Goal: Task Accomplishment & Management: Complete application form

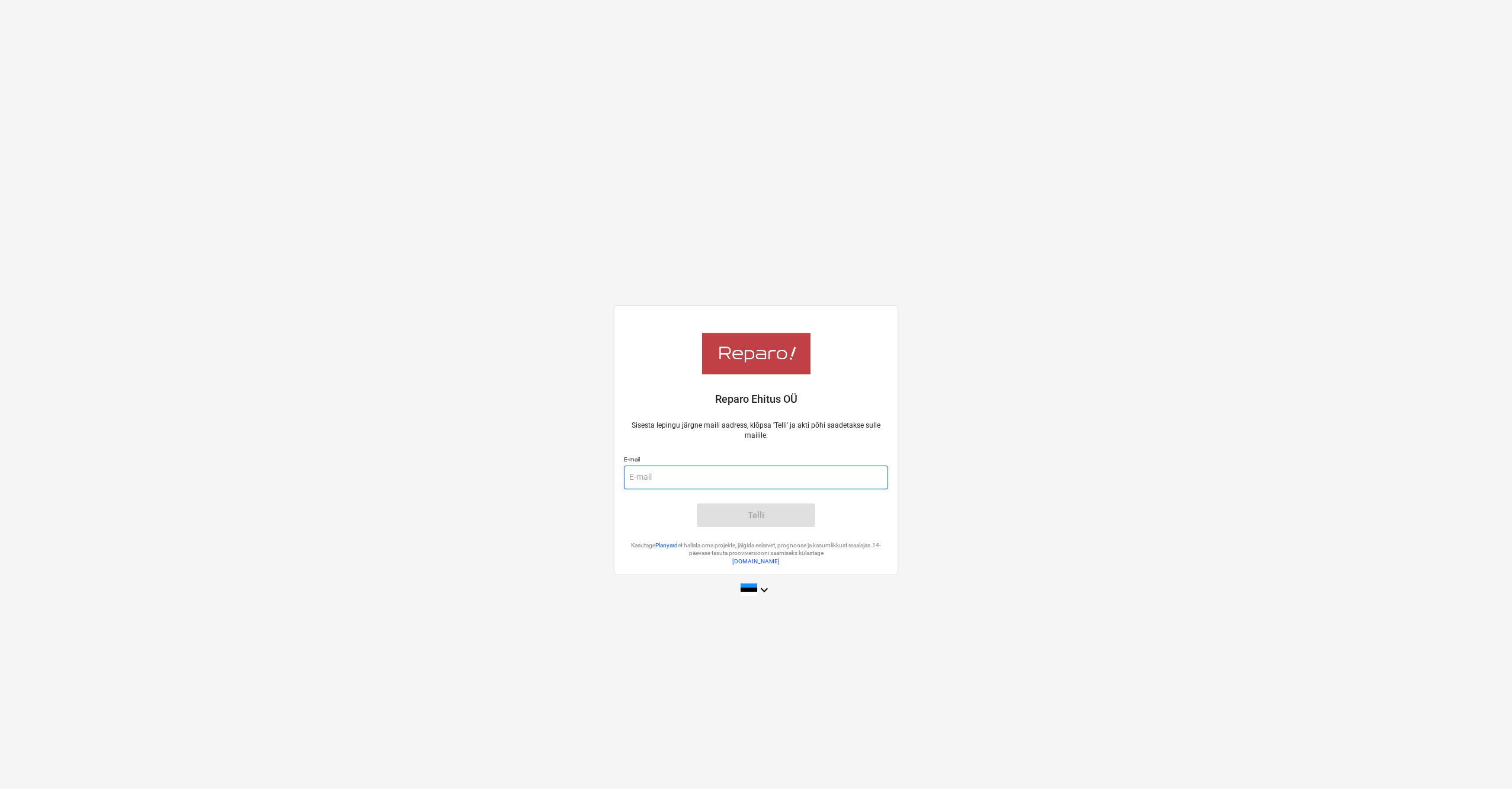
click at [685, 481] on input "email" at bounding box center [756, 477] width 264 height 23
type input "ralf.risthein@hiieko.ee"
click at [759, 515] on div "Telli" at bounding box center [756, 515] width 17 height 15
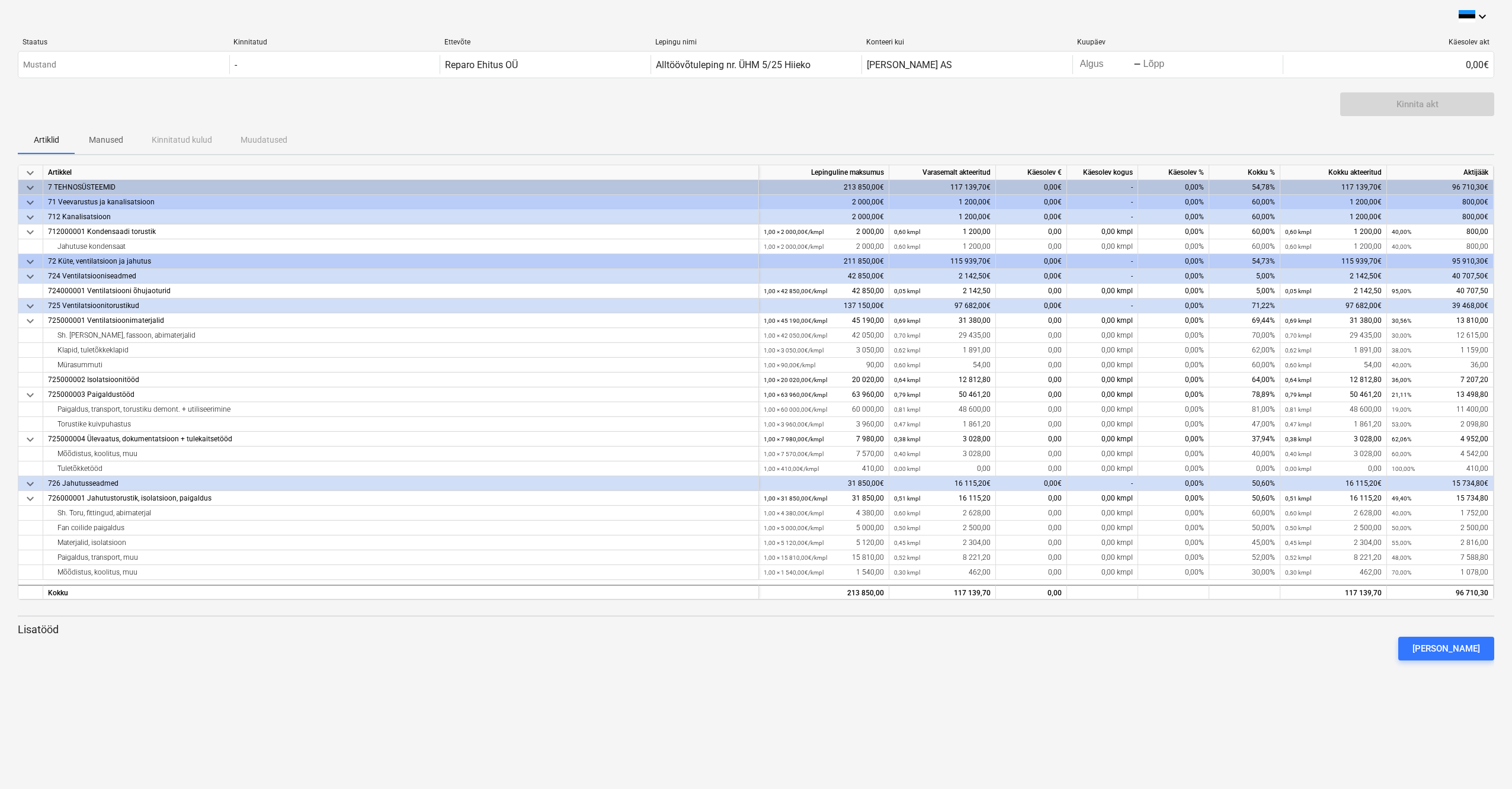
click at [1097, 196] on div "-" at bounding box center [1102, 202] width 71 height 15
click at [1117, 205] on div "-" at bounding box center [1102, 202] width 71 height 15
click at [1124, 200] on div "-" at bounding box center [1102, 202] width 71 height 15
click at [1120, 235] on div "0,00 kmpl" at bounding box center [1102, 232] width 71 height 15
type input "800"
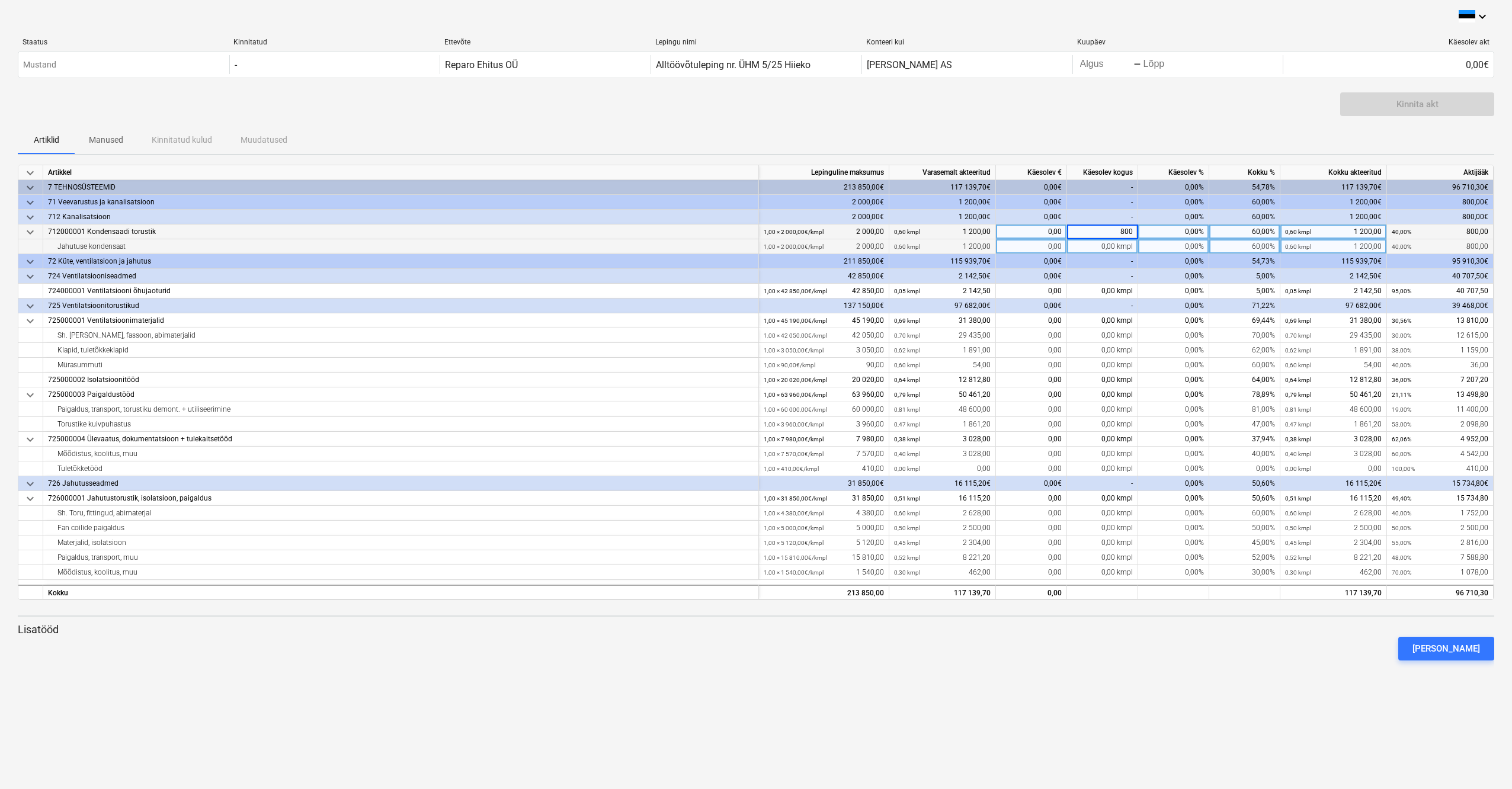
click at [1122, 246] on div "0,00 kmpl" at bounding box center [1102, 246] width 71 height 15
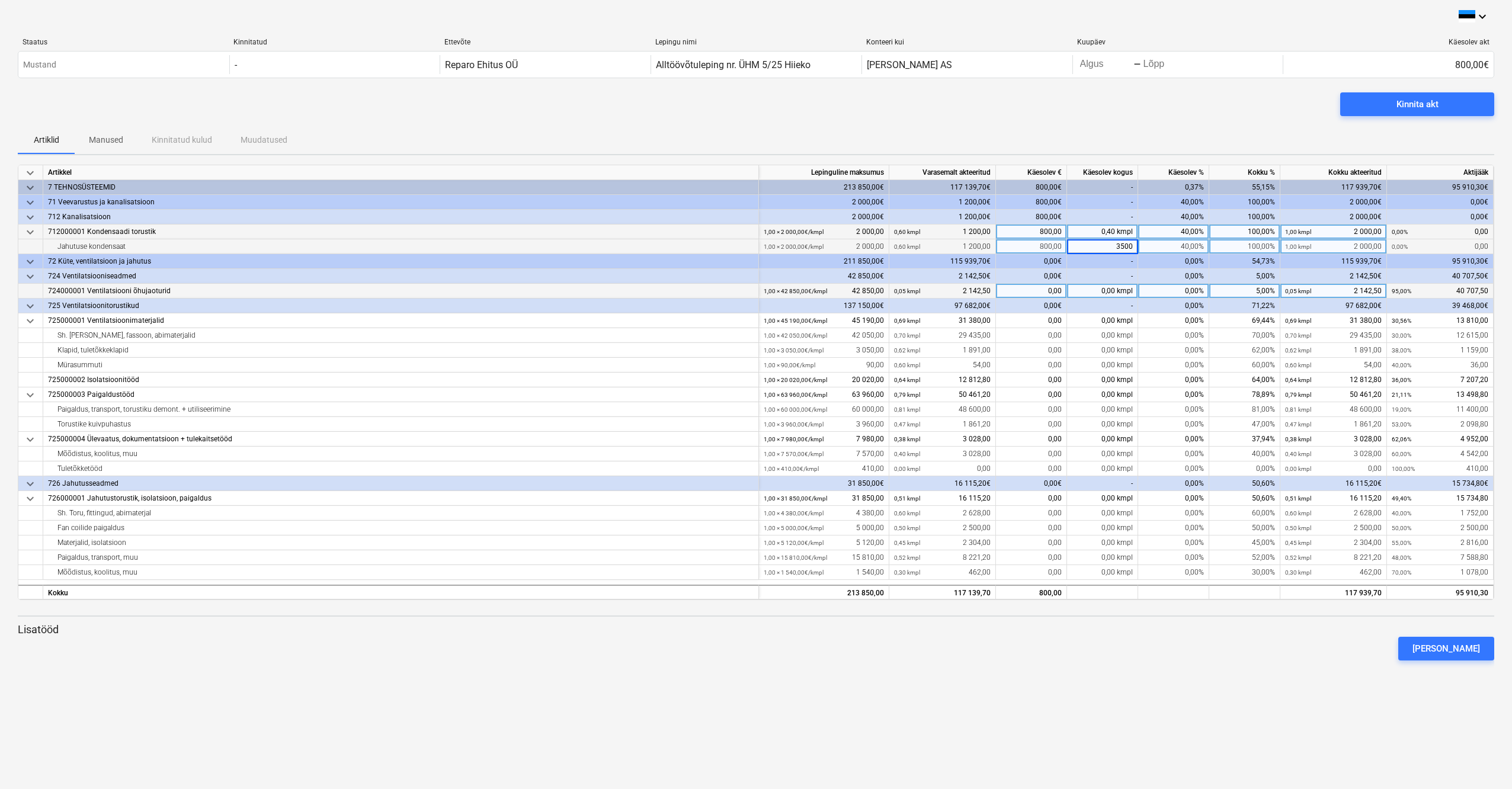
type input "35000"
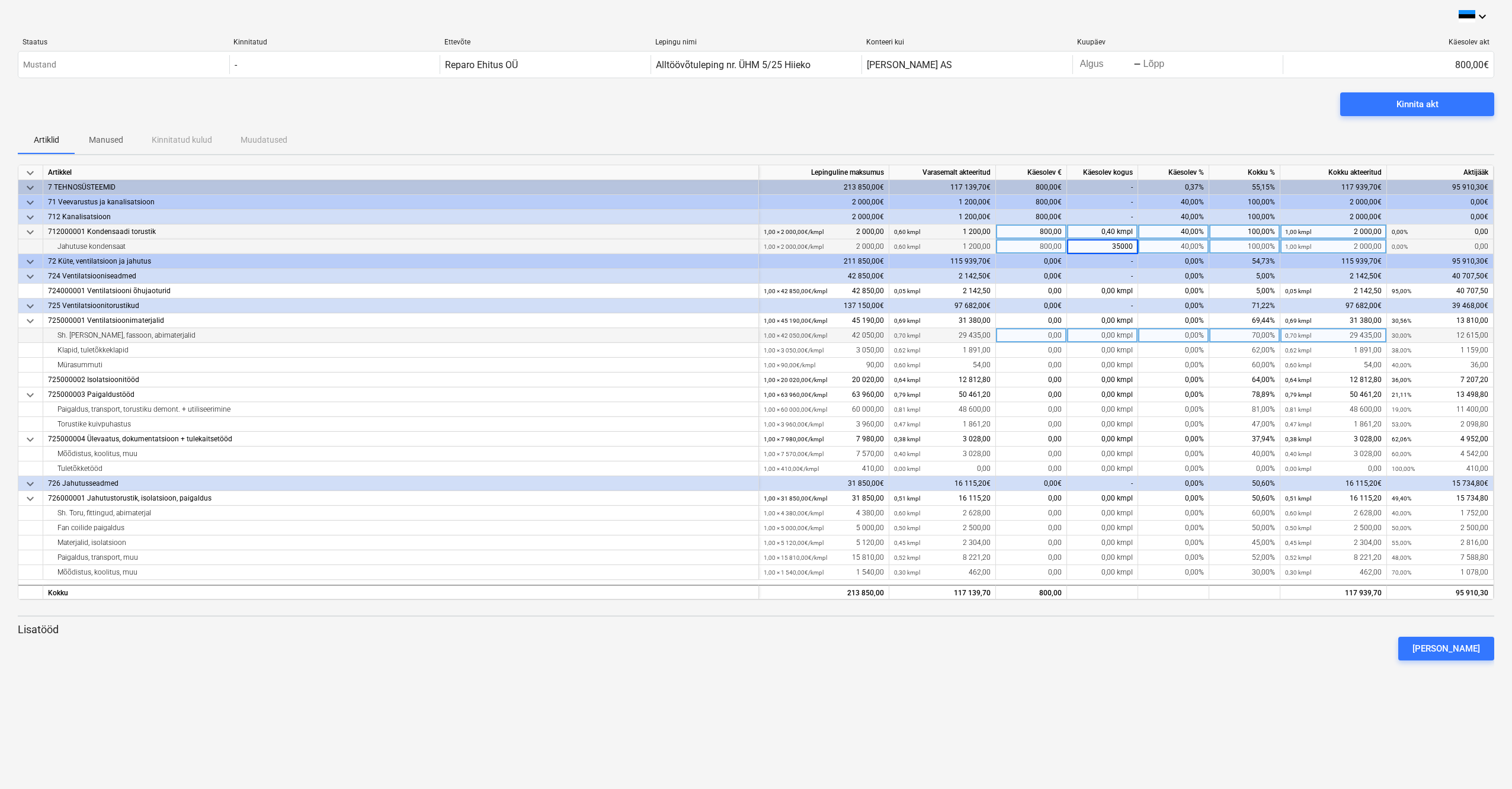
click at [1181, 331] on div "0,00%" at bounding box center [1174, 335] width 71 height 15
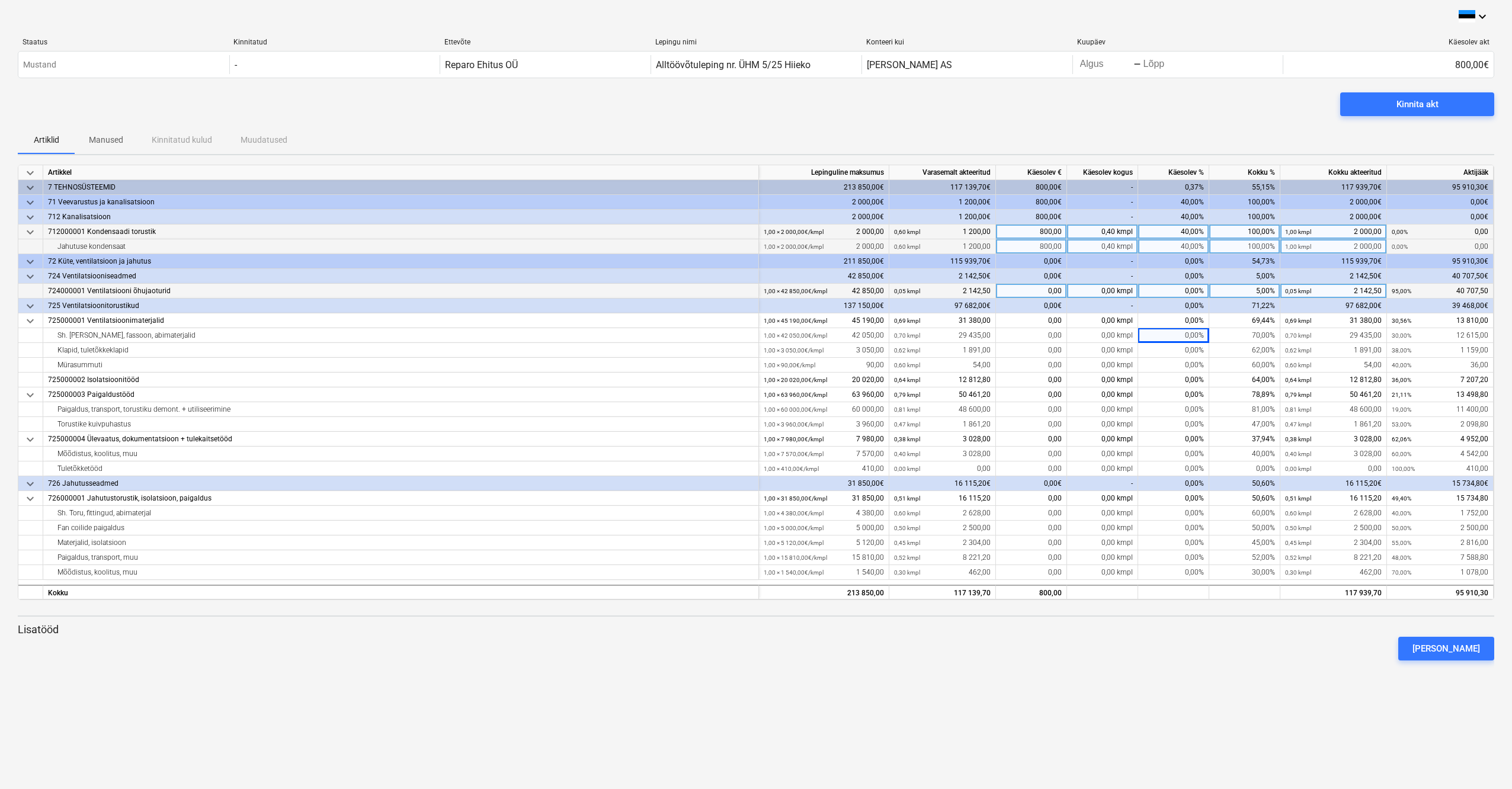
click at [1125, 289] on div "0,00 kmpl" at bounding box center [1102, 291] width 71 height 15
type input "30000"
click at [1198, 661] on div at bounding box center [756, 665] width 1476 height 10
click at [1122, 320] on div "0,00 kmpl" at bounding box center [1102, 321] width 71 height 15
type input "5000"
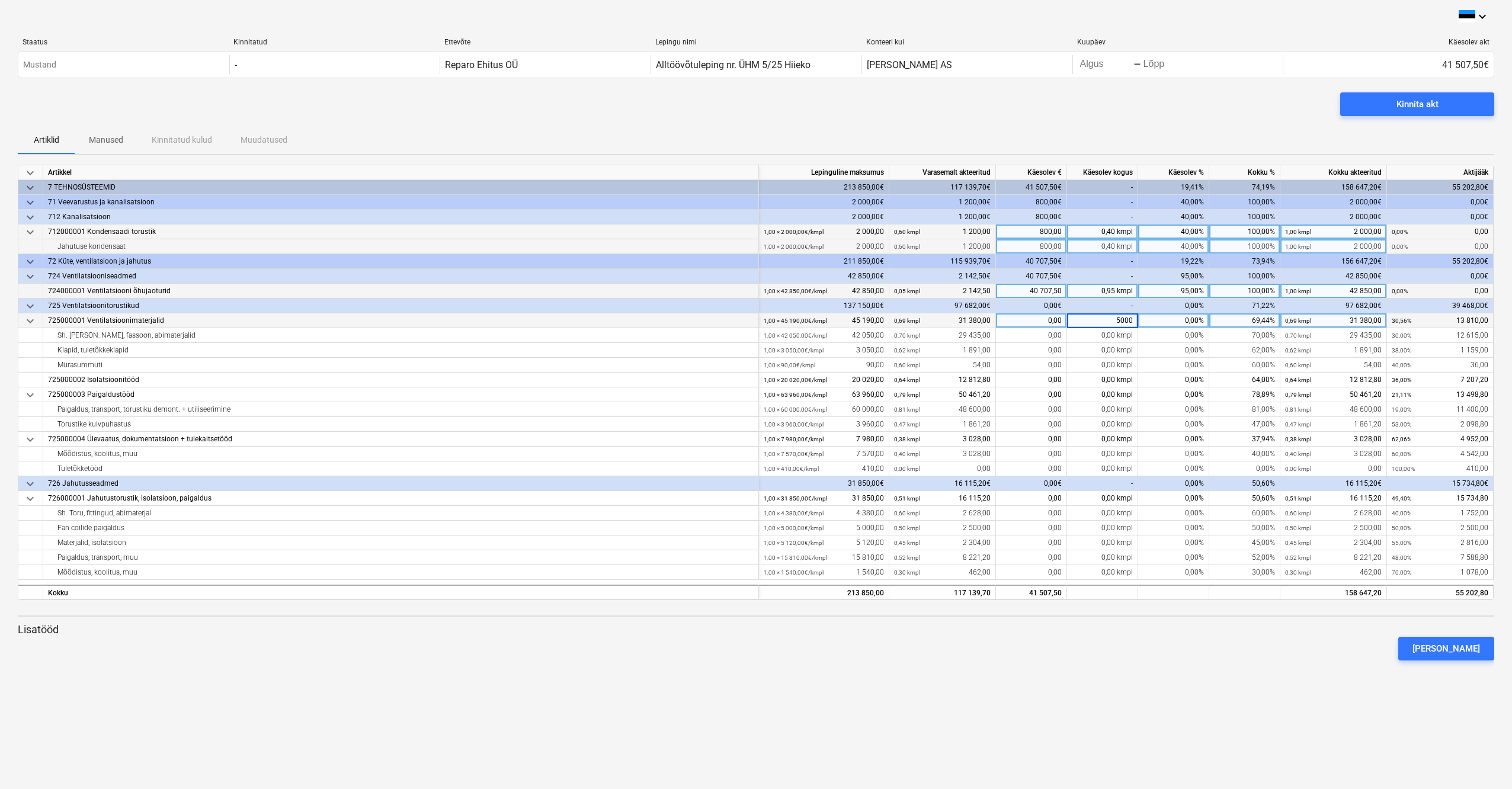
click at [1158, 661] on div at bounding box center [756, 665] width 1476 height 10
click at [1118, 316] on div "0,00 kmpl" at bounding box center [1102, 321] width 71 height 15
click at [1129, 341] on div "0,00 kmpl" at bounding box center [1102, 335] width 71 height 15
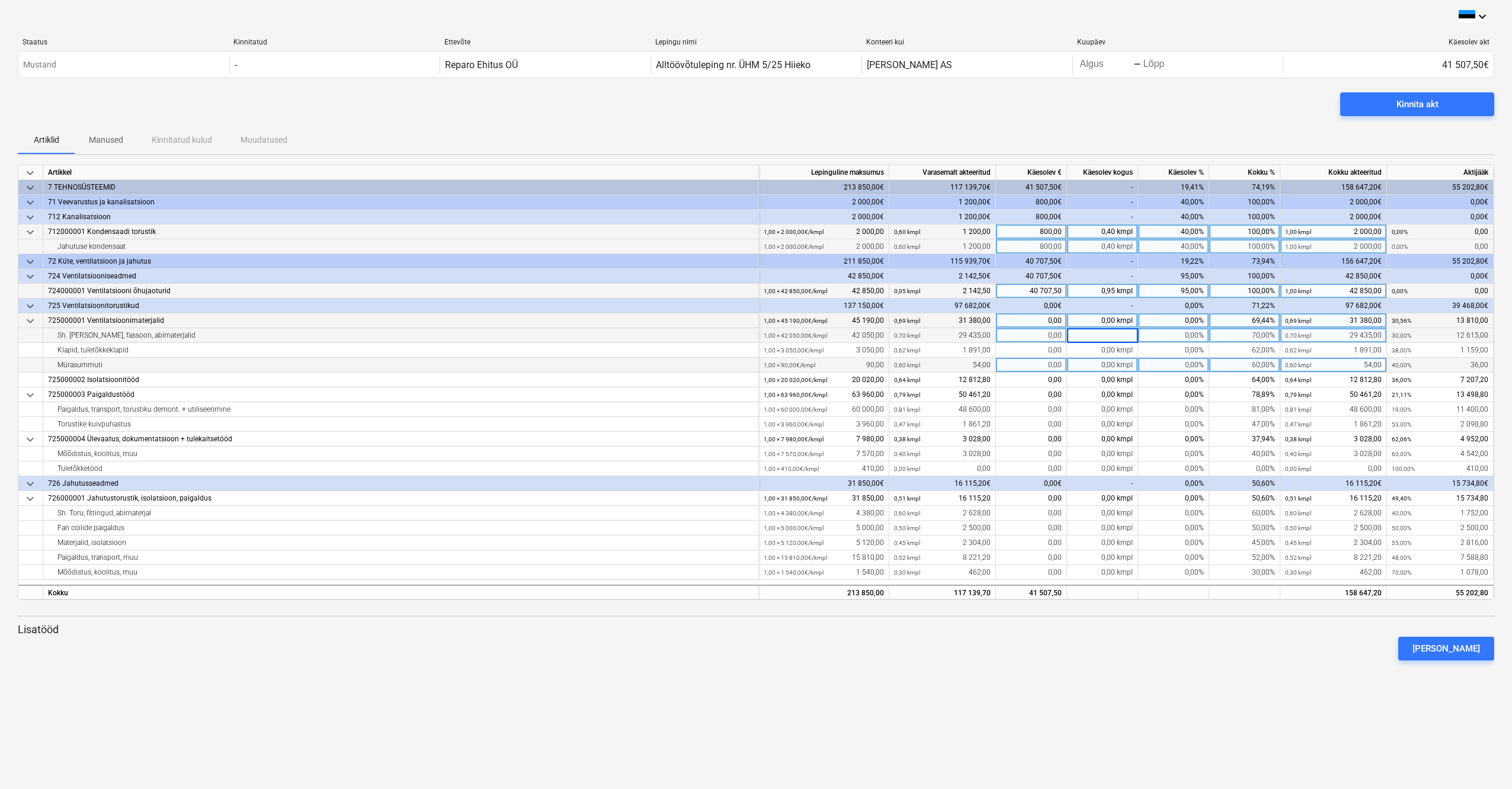
click at [1138, 367] on div "0,00%" at bounding box center [1174, 365] width 71 height 15
click at [1127, 333] on div "0,00 kmpl" at bounding box center [1102, 335] width 71 height 15
type input "3500"
click at [1128, 348] on div "0,00 kmpl" at bounding box center [1102, 350] width 71 height 15
type input "600"
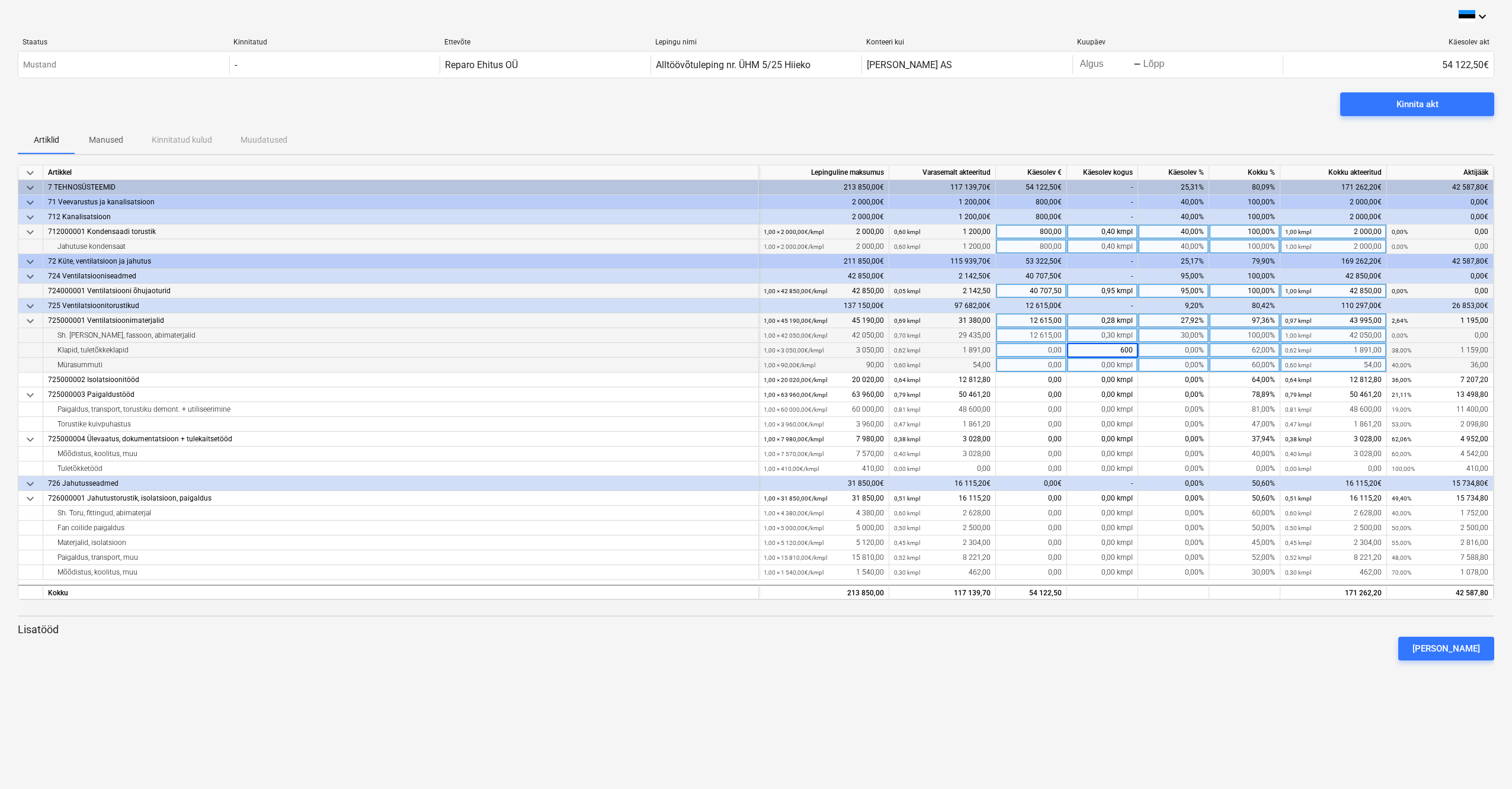
click at [1127, 365] on div "0,00 kmpl" at bounding box center [1102, 365] width 71 height 15
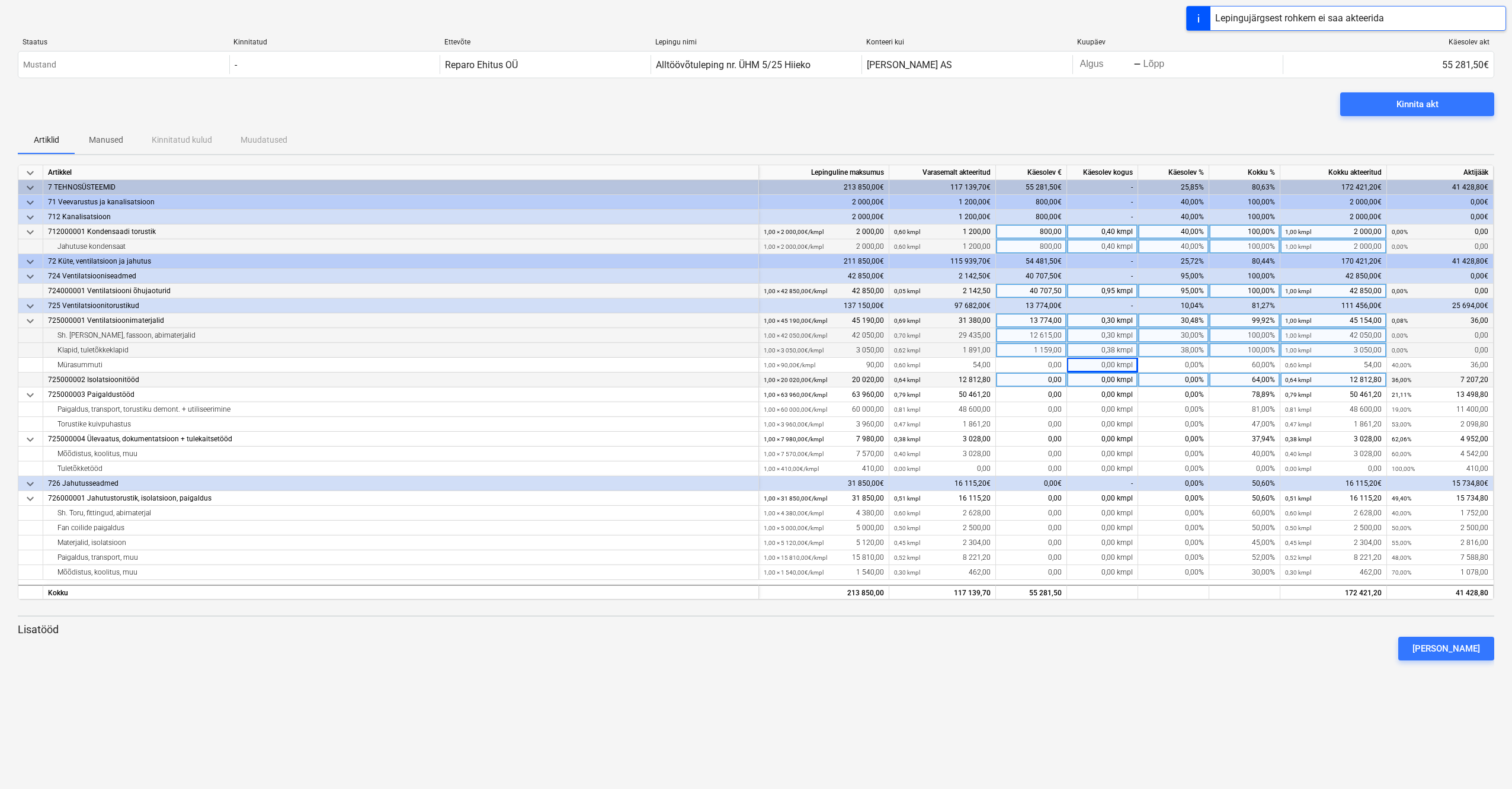
click at [1128, 381] on div "0,00 kmpl" at bounding box center [1102, 380] width 71 height 15
type input "4500"
click at [1146, 654] on div "[PERSON_NAME]" at bounding box center [756, 648] width 1486 height 33
click at [1127, 380] on div "0,36 kmpl" at bounding box center [1102, 380] width 71 height 15
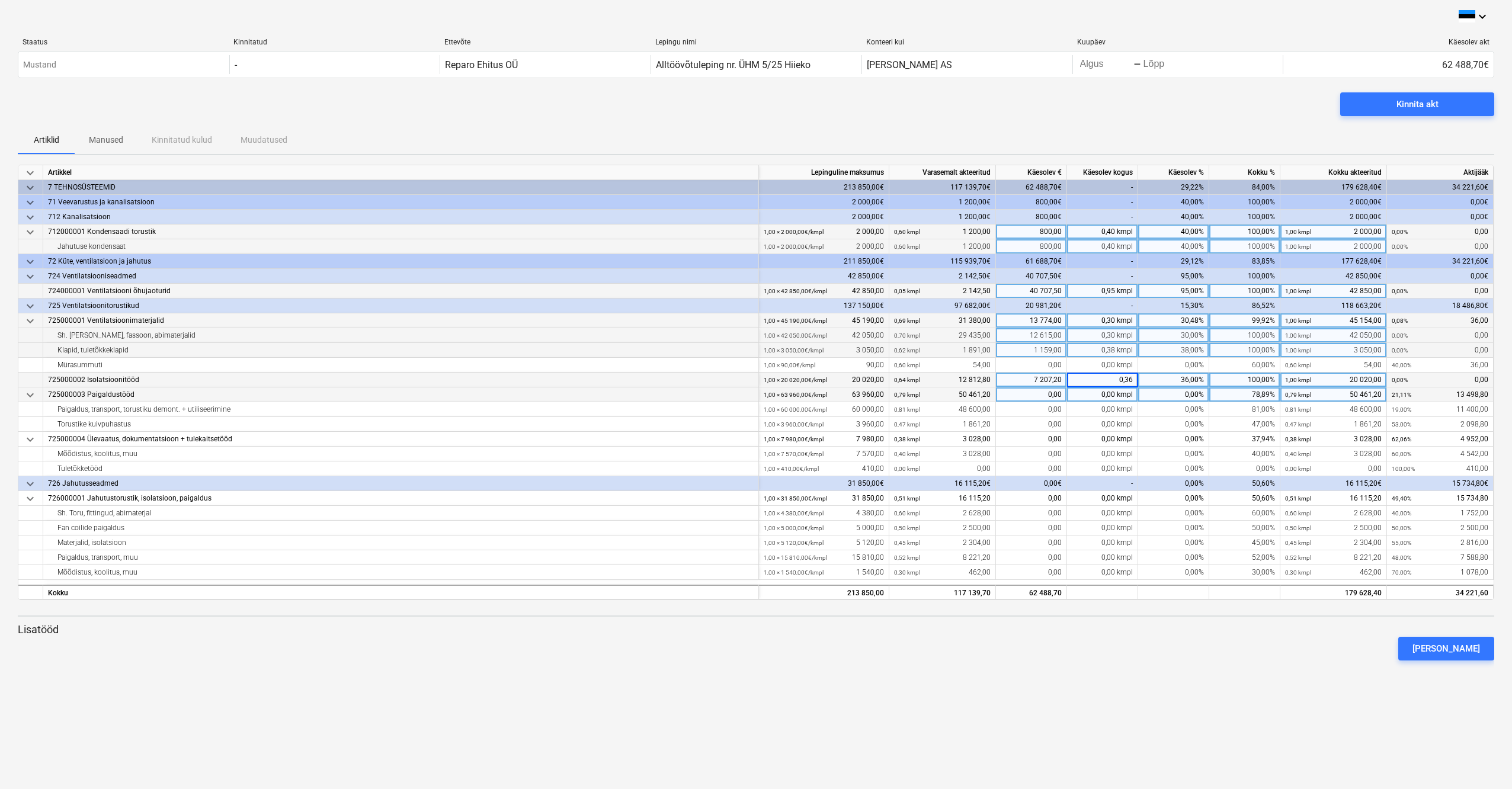
click at [1128, 394] on div "0,00 kmpl" at bounding box center [1102, 394] width 71 height 15
click at [1125, 291] on div "0,95 kmpl" at bounding box center [1102, 291] width 71 height 15
type input "35000"
click at [1154, 658] on div "[PERSON_NAME]" at bounding box center [756, 648] width 1486 height 33
click at [1137, 658] on div "[PERSON_NAME]" at bounding box center [756, 648] width 1486 height 33
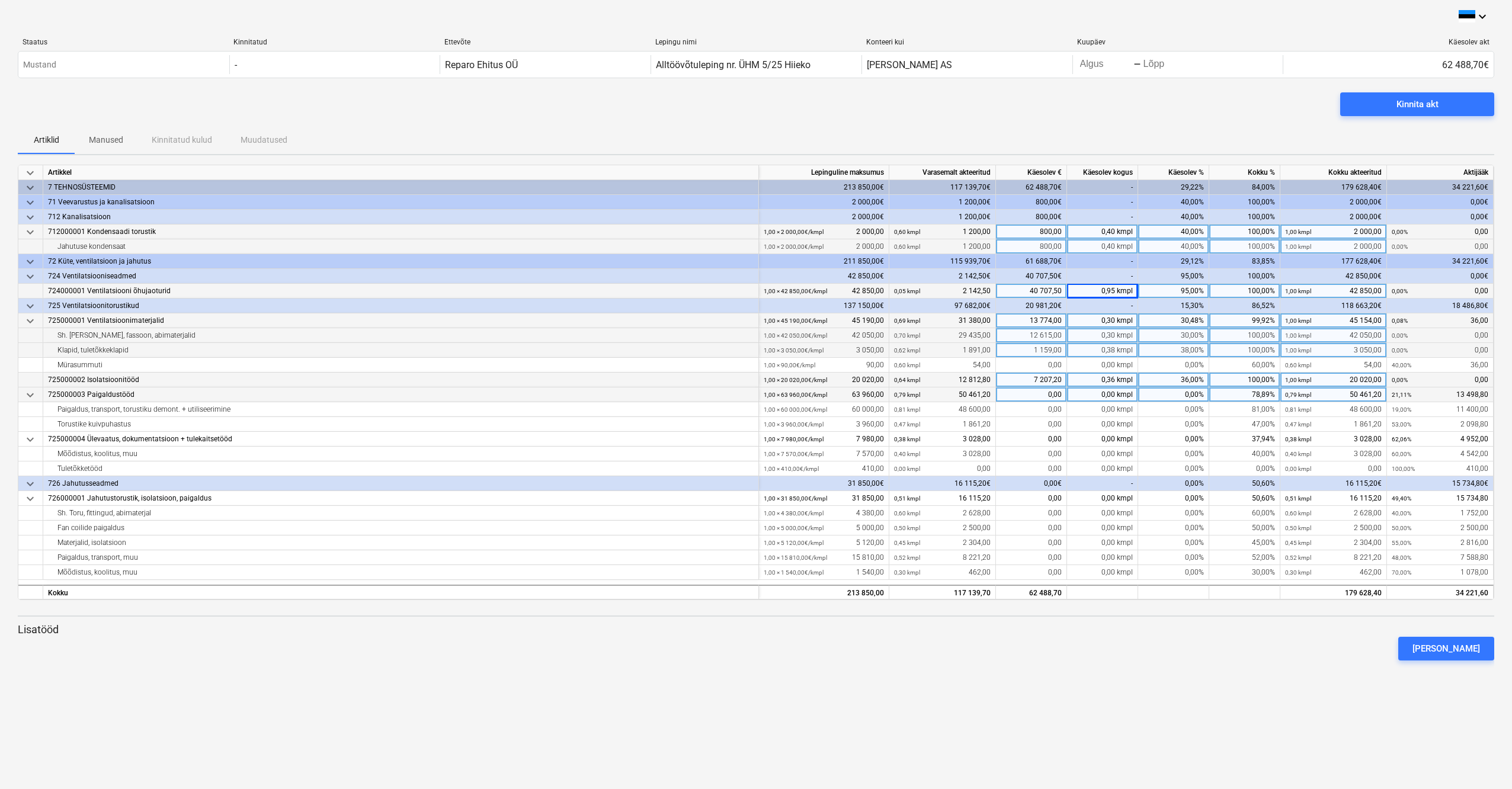
click at [1121, 322] on div "0,30 kmpl" at bounding box center [1102, 321] width 71 height 15
type input "0.2"
click at [1165, 656] on div "[PERSON_NAME]" at bounding box center [756, 648] width 1486 height 33
click at [1166, 649] on div "[PERSON_NAME]" at bounding box center [756, 648] width 1486 height 33
click at [1126, 338] on div "0,30 kmpl" at bounding box center [1102, 335] width 71 height 15
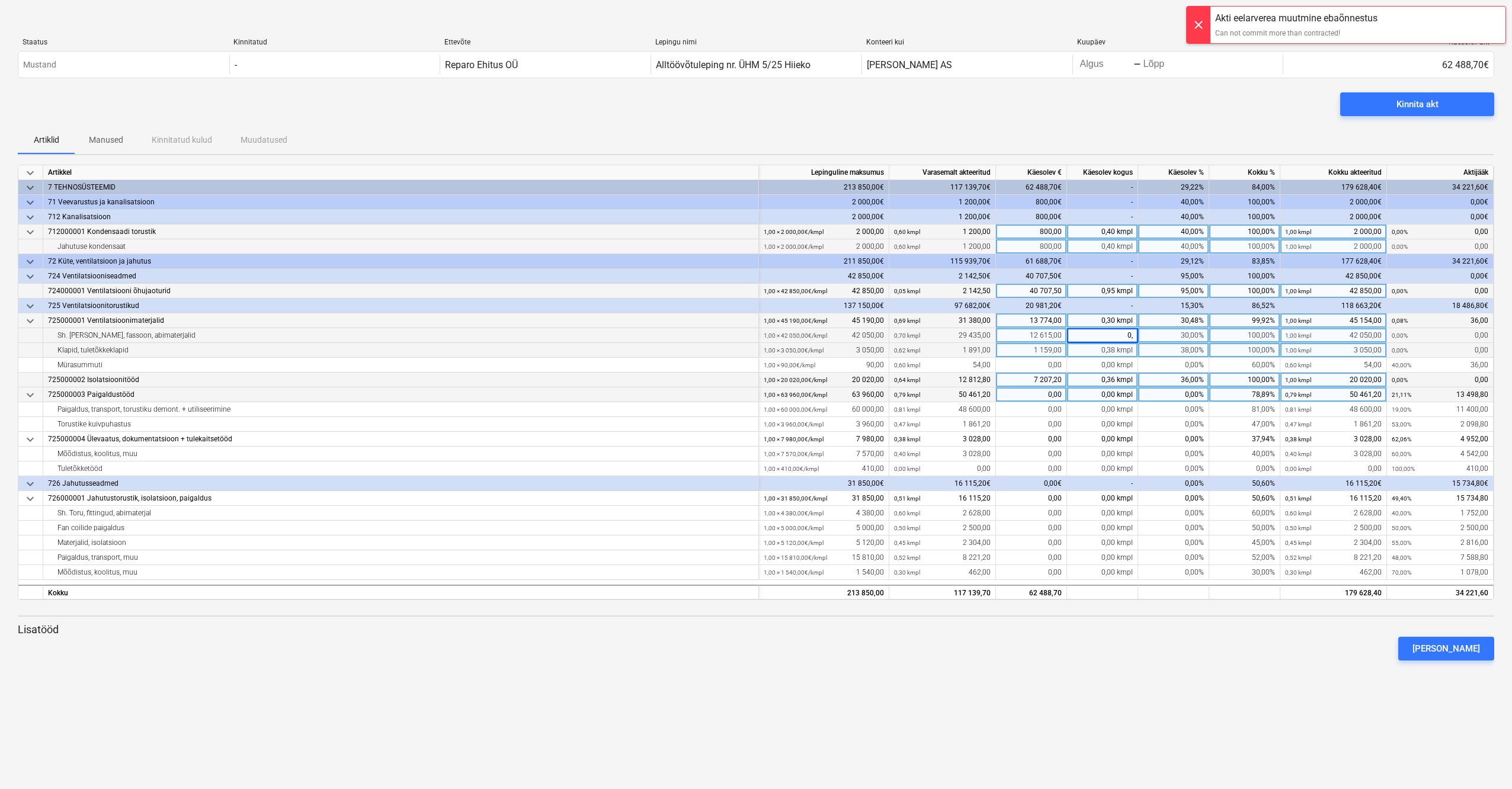
type input "0,2"
click at [1120, 351] on div "0,38 kmpl" at bounding box center [1102, 350] width 71 height 15
type input "0,2"
click at [1120, 288] on div "0,95 kmpl" at bounding box center [1102, 291] width 71 height 15
type input "0,8"
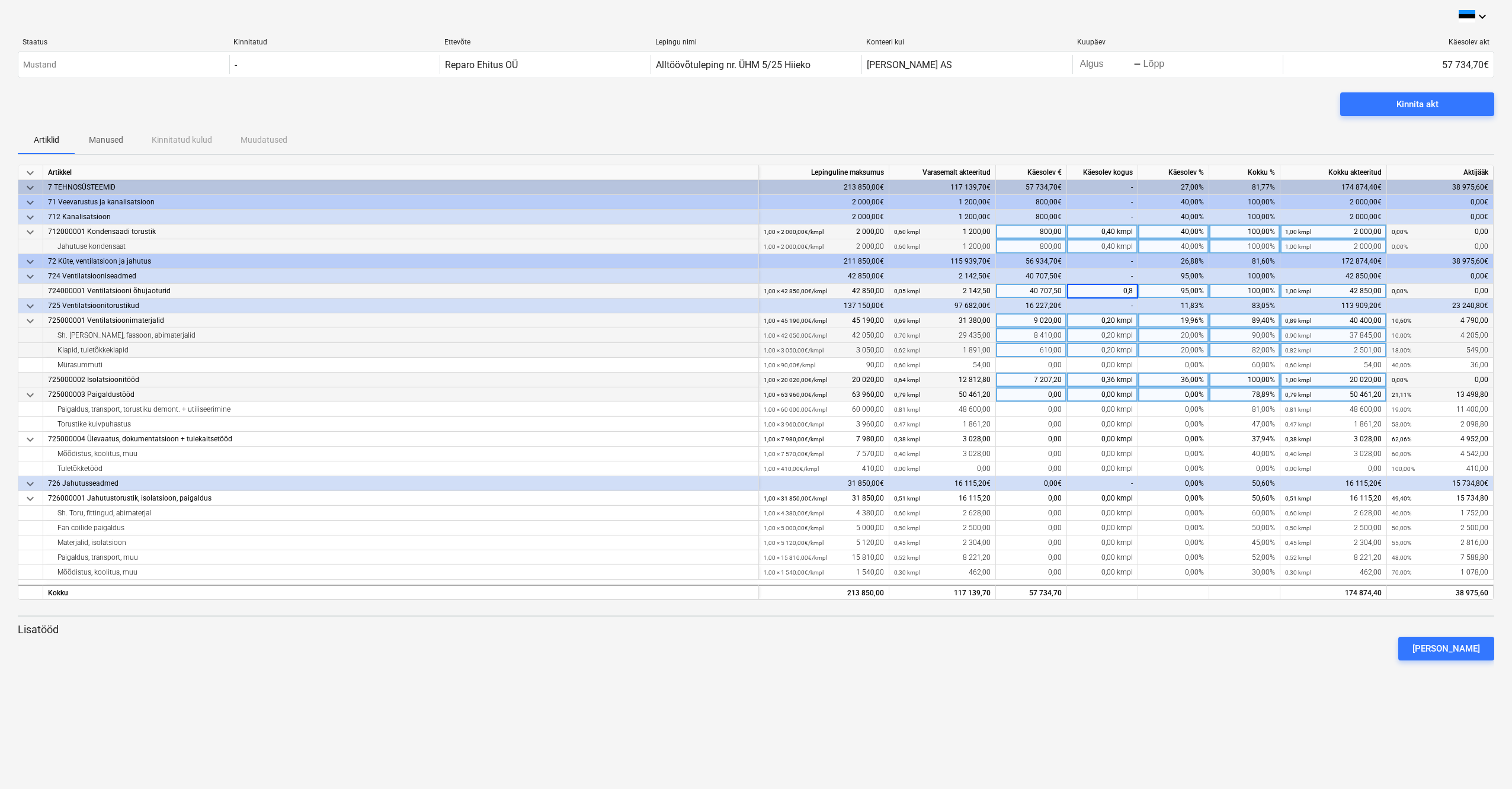
click at [1153, 635] on div "[PERSON_NAME]" at bounding box center [756, 648] width 1486 height 33
click at [1121, 247] on div "0,40 kmpl" at bounding box center [1102, 246] width 71 height 15
click at [1121, 247] on input "0,4" at bounding box center [1102, 246] width 70 height 14
click at [1121, 232] on div "0,40 kmpl" at bounding box center [1102, 232] width 71 height 15
click at [1121, 244] on div "0,40 kmpl" at bounding box center [1102, 246] width 71 height 15
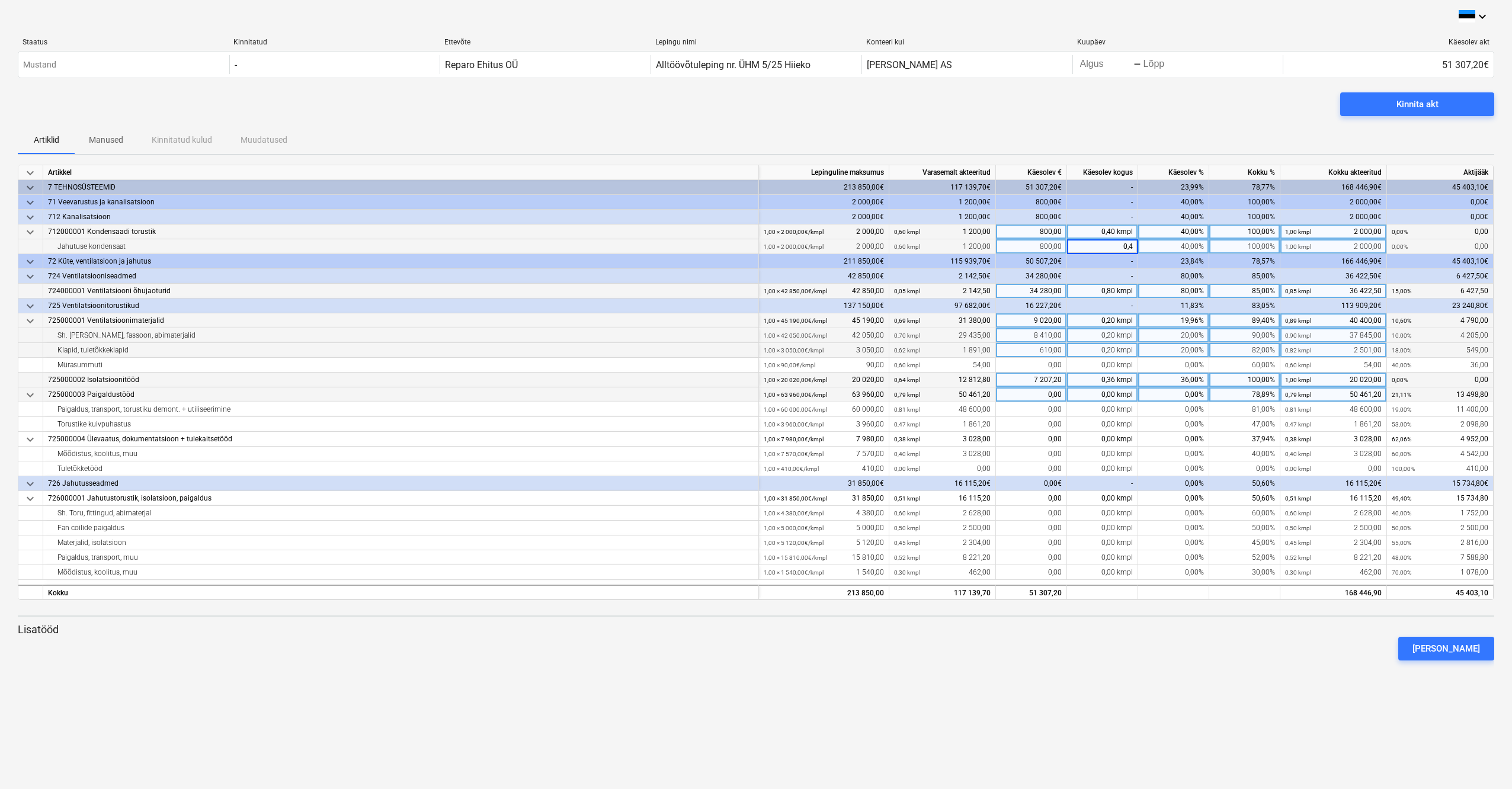
click at [1115, 289] on div "0,80 kmpl" at bounding box center [1102, 291] width 71 height 15
type input "0,7"
click at [1157, 691] on div "keyboard_arrow_down Staatus Kinnitatud Ettevõte Lepingu nimi Konteeri kui Kuupä…" at bounding box center [756, 394] width 1512 height 789
click at [1125, 515] on div "0,00 kmpl" at bounding box center [1102, 513] width 71 height 15
type input "500"
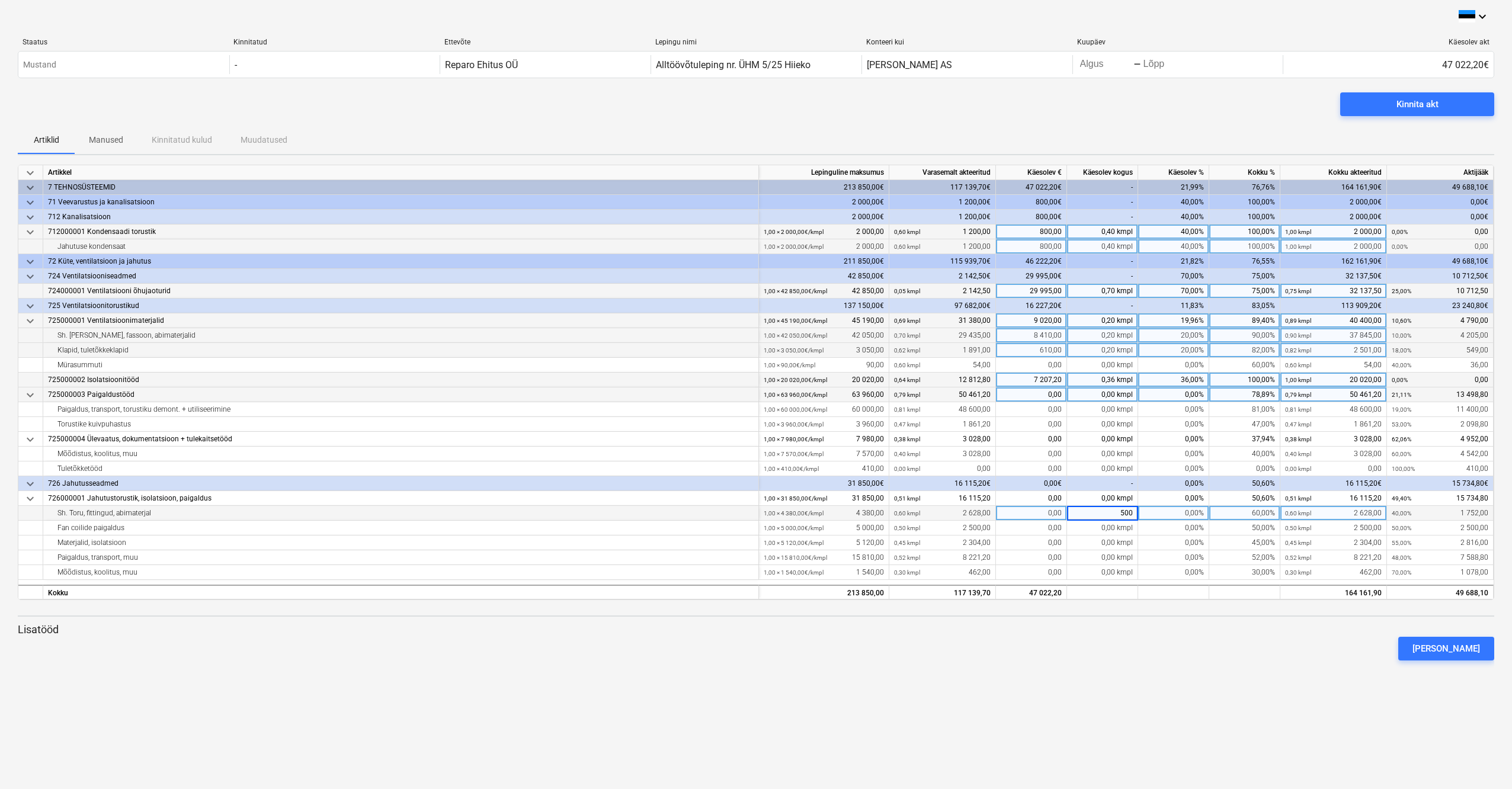
click at [1134, 625] on p "Lisatööd" at bounding box center [756, 630] width 1476 height 14
click at [1117, 543] on span at bounding box center [1116, 542] width 2 height 8
type input "1000"
click at [1130, 648] on div "[PERSON_NAME]" at bounding box center [756, 648] width 1486 height 33
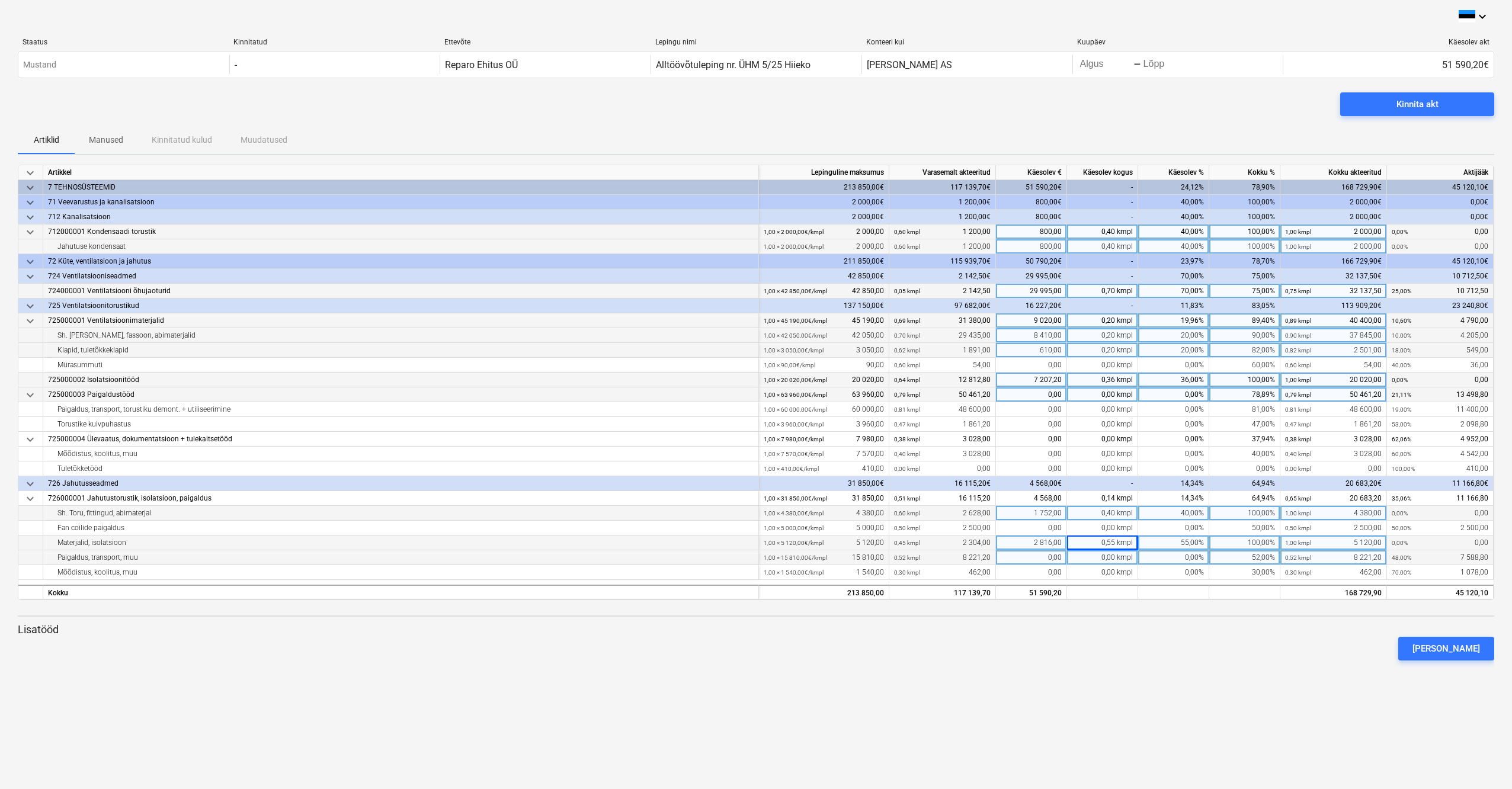
click at [1120, 559] on div "0,00 kmpl" at bounding box center [1102, 557] width 71 height 15
type input "2000"
click at [1152, 632] on div "[PERSON_NAME]" at bounding box center [756, 648] width 1486 height 33
click at [1120, 561] on div "0,48 kmpl" at bounding box center [1102, 557] width 71 height 15
type input "0,2"
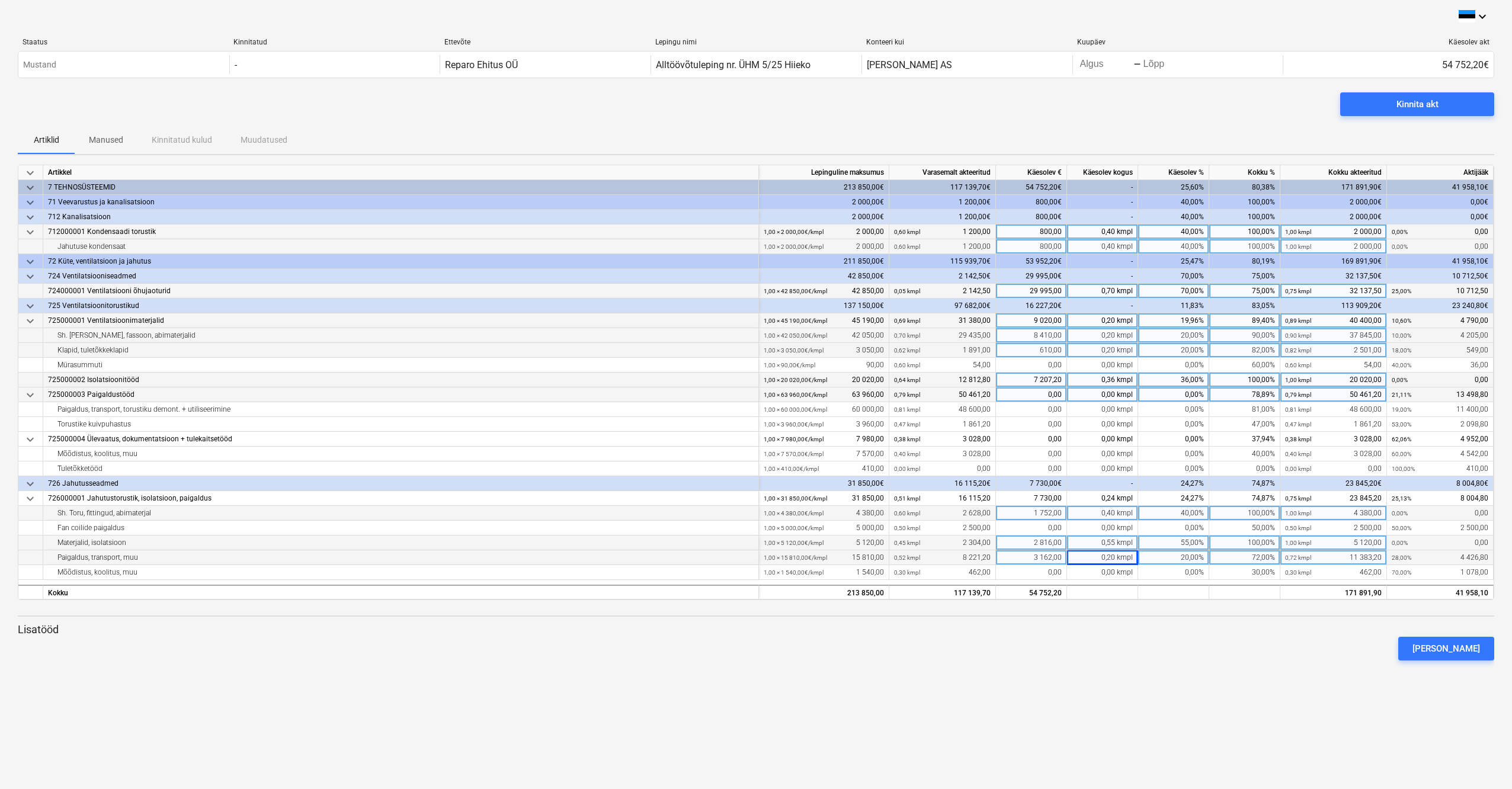
click at [1117, 543] on span at bounding box center [1116, 542] width 2 height 8
type input "0,3"
click at [1110, 515] on div "0,40 kmpl" at bounding box center [1102, 513] width 71 height 15
type input "o"
type input "0,3"
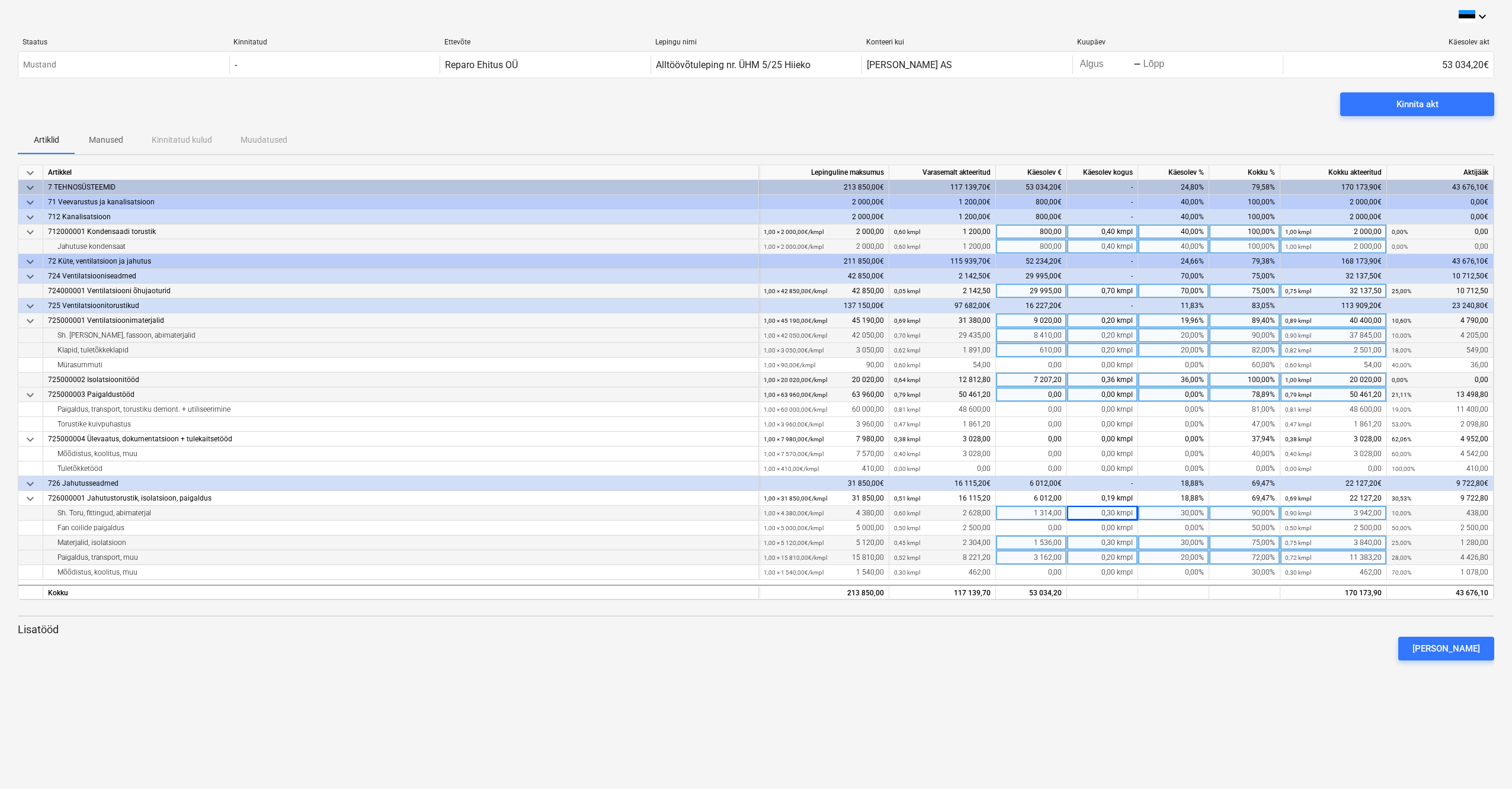
click at [1284, 662] on div at bounding box center [756, 665] width 1476 height 10
click at [1236, 661] on div at bounding box center [756, 665] width 1476 height 10
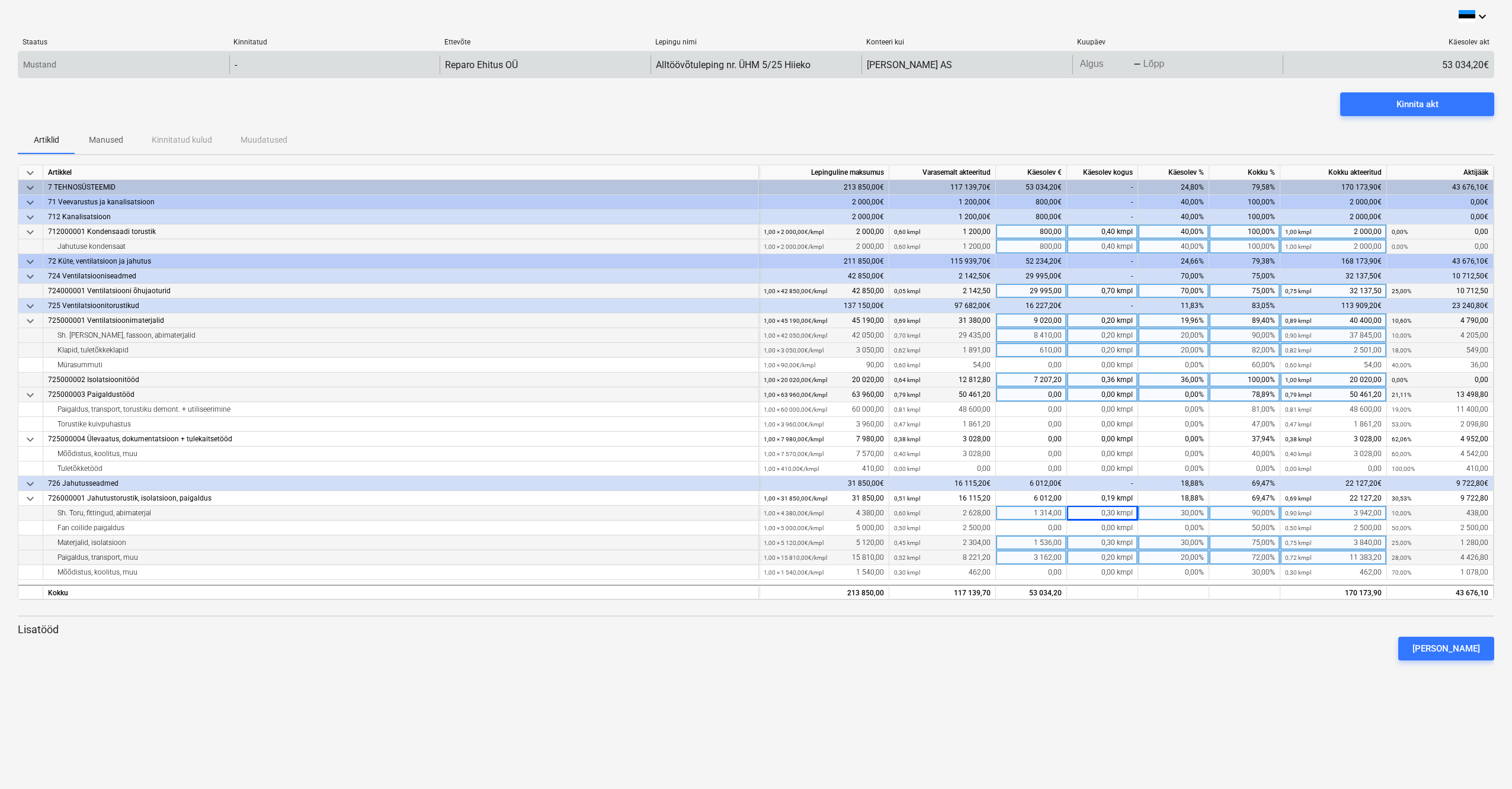
click at [1163, 64] on body "keyboard_arrow_down Staatus Kinnitatud Ettevõte Lepingu nimi Konteeri kui Kuupä…" at bounding box center [756, 394] width 1512 height 789
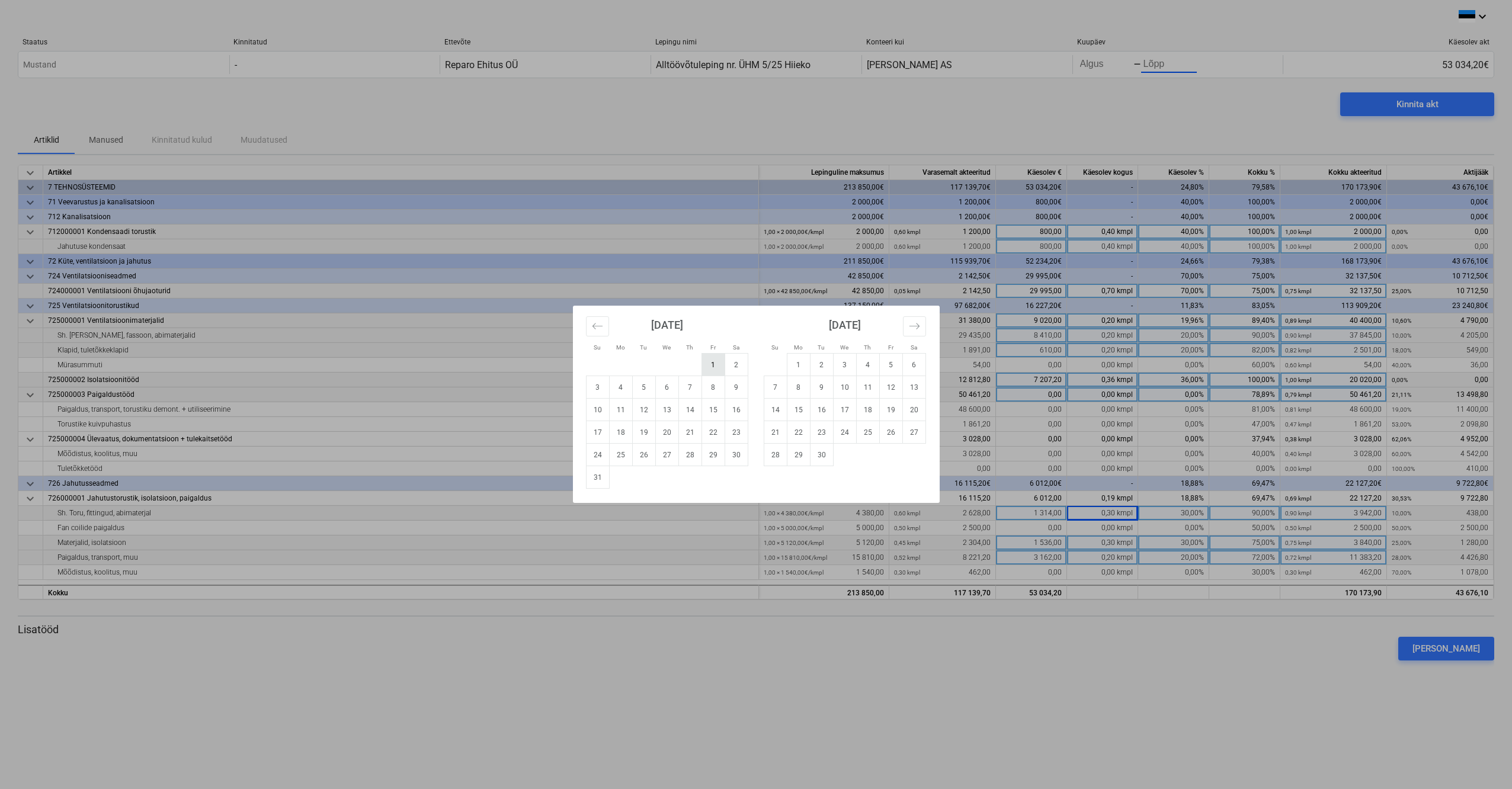
click at [715, 365] on td "1" at bounding box center [713, 364] width 23 height 22
type input "[DATE]"
click at [736, 458] on td "30" at bounding box center [736, 454] width 23 height 22
type input "[DATE]"
click at [594, 482] on td "31" at bounding box center [598, 477] width 23 height 22
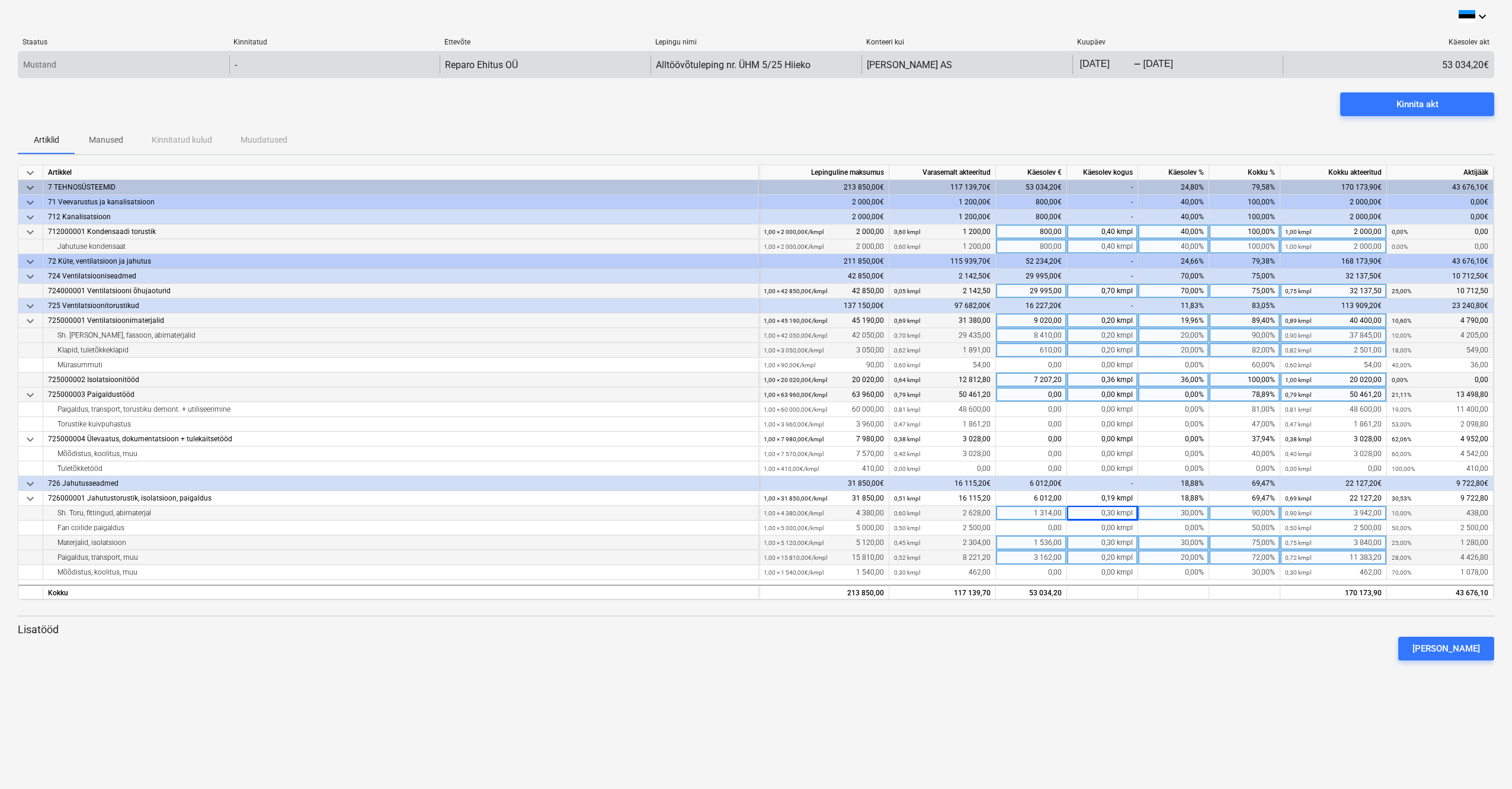
click at [1093, 65] on body "keyboard_arrow_down Staatus Kinnitatud Ettevõte Lepingu nimi Konteeri kui Kuupä…" at bounding box center [756, 394] width 1512 height 789
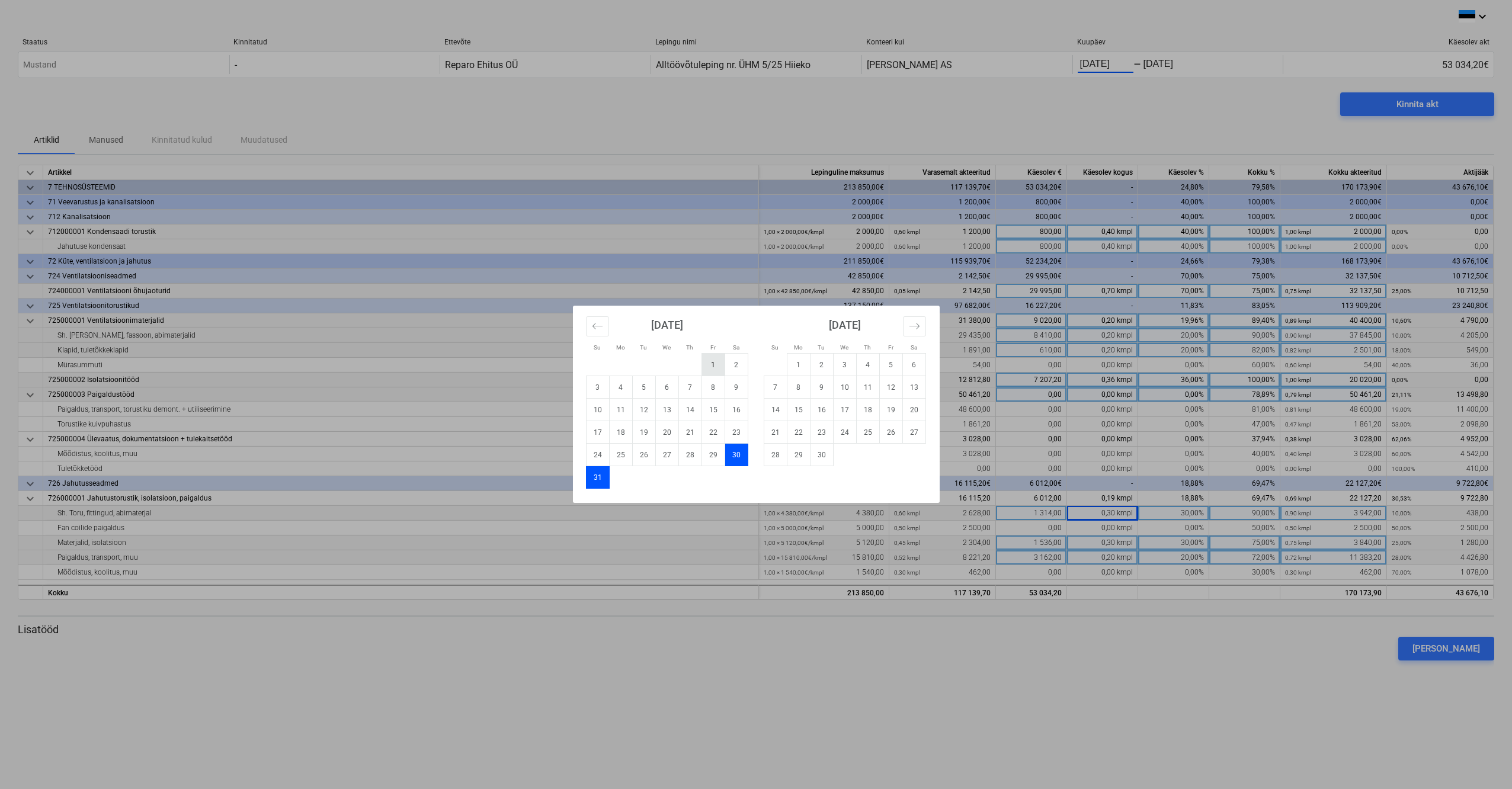
click at [714, 362] on td "1" at bounding box center [713, 364] width 23 height 22
type input "[DATE]"
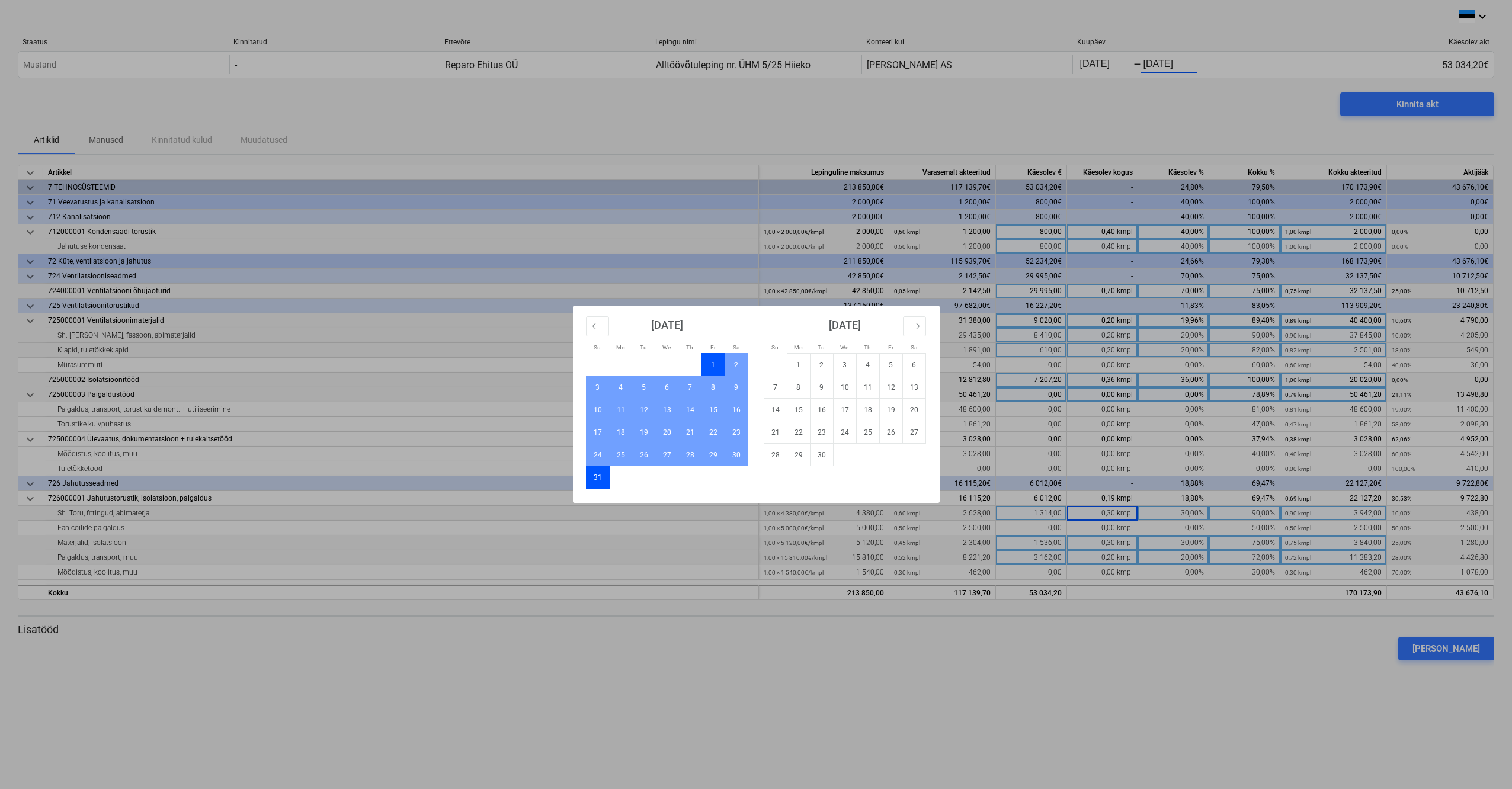
click at [960, 109] on div "Su Mo Tu We Th Fr Sa Su Mo Tu We Th Fr Sa [DATE] 1 2 3 4 5 6 7 8 9 10 11 12 13 …" at bounding box center [756, 394] width 1512 height 789
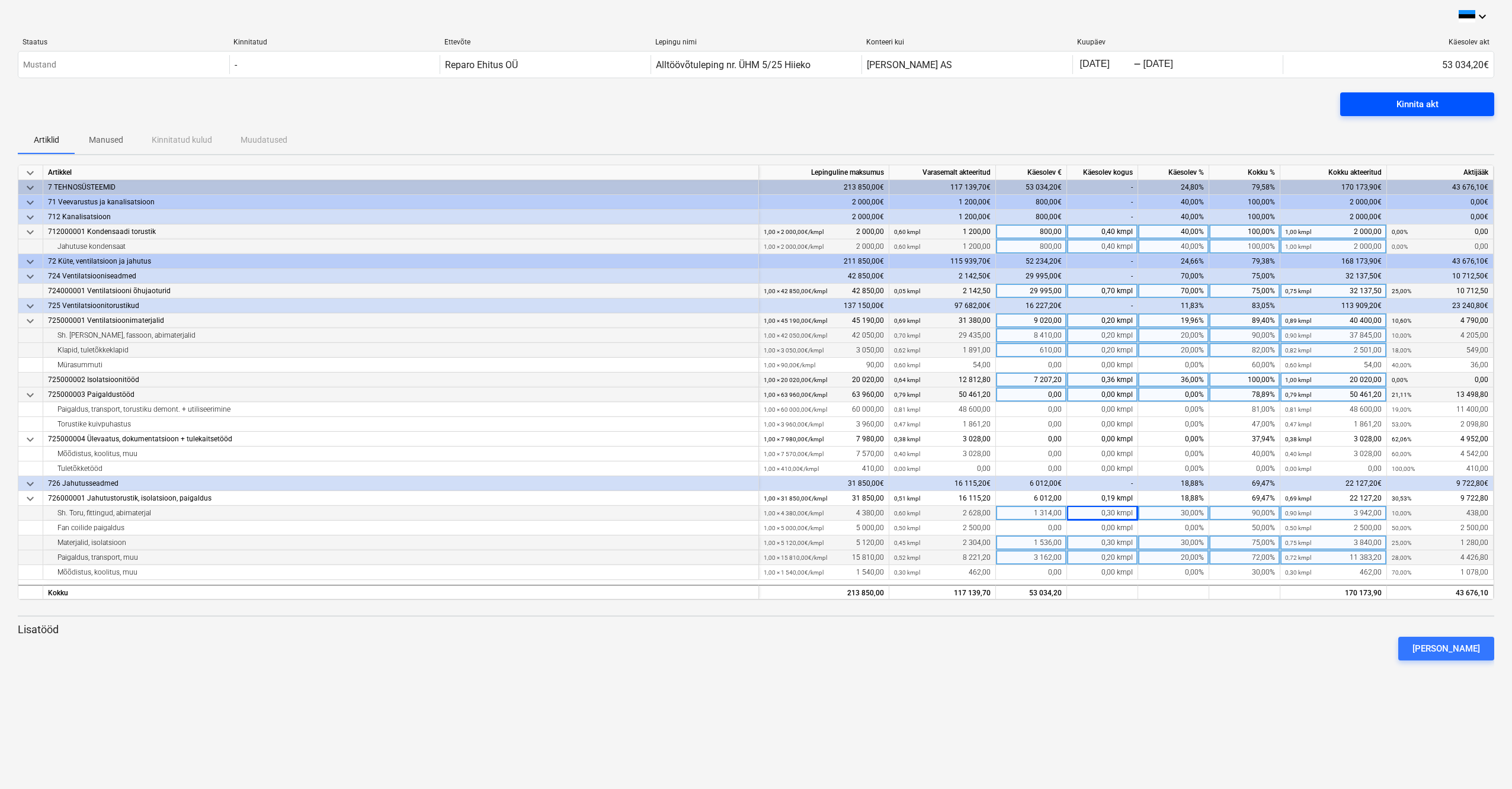
click at [1389, 98] on span "Kinnita akt" at bounding box center [1417, 104] width 126 height 15
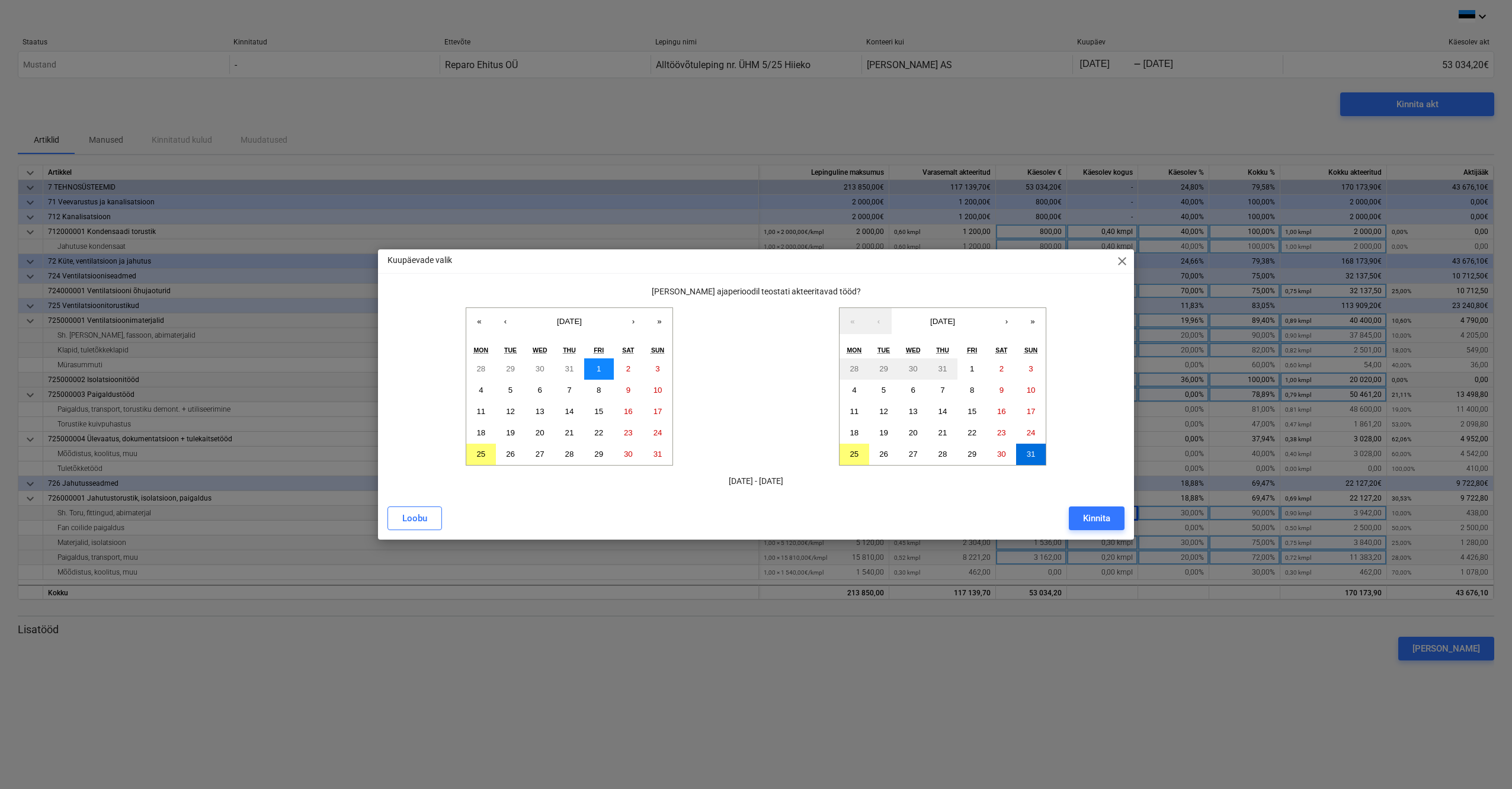
click at [603, 368] on button "1" at bounding box center [599, 369] width 30 height 22
click at [659, 454] on abbr "31" at bounding box center [658, 454] width 9 height 9
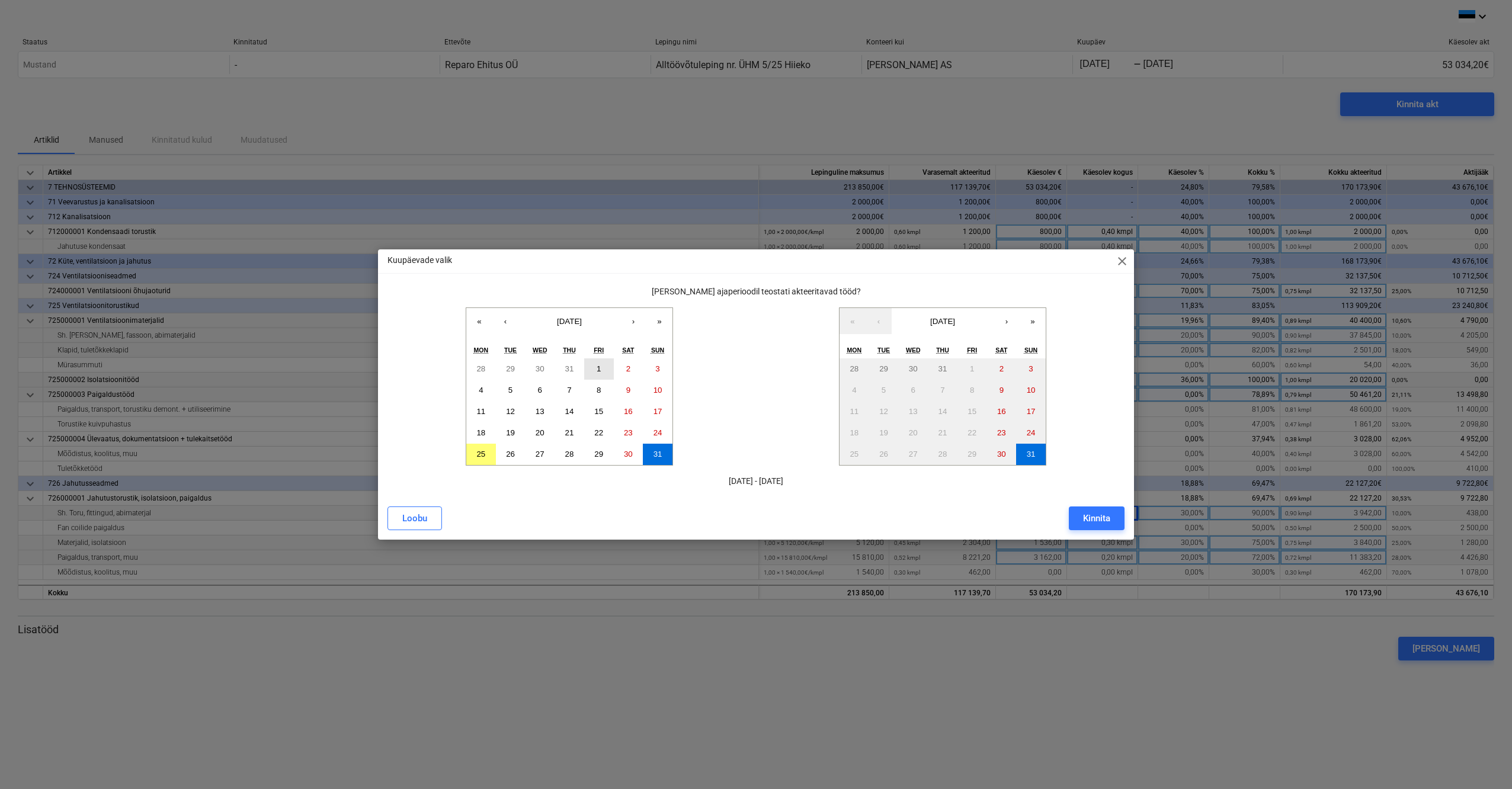
click at [599, 364] on abbr "1" at bounding box center [599, 369] width 4 height 9
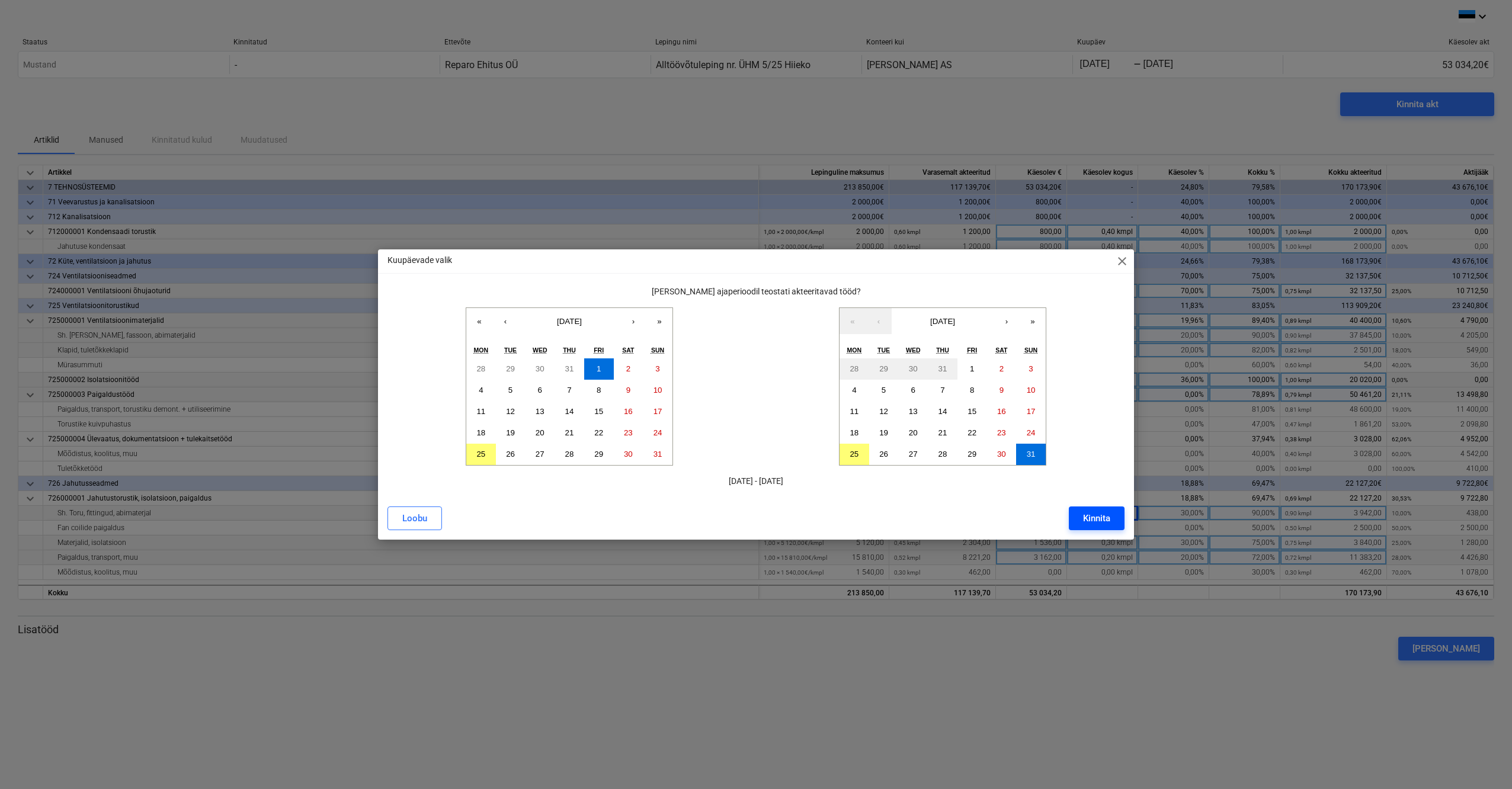
click at [1085, 521] on div "Kinnita" at bounding box center [1097, 518] width 27 height 15
